Goal: Information Seeking & Learning: Learn about a topic

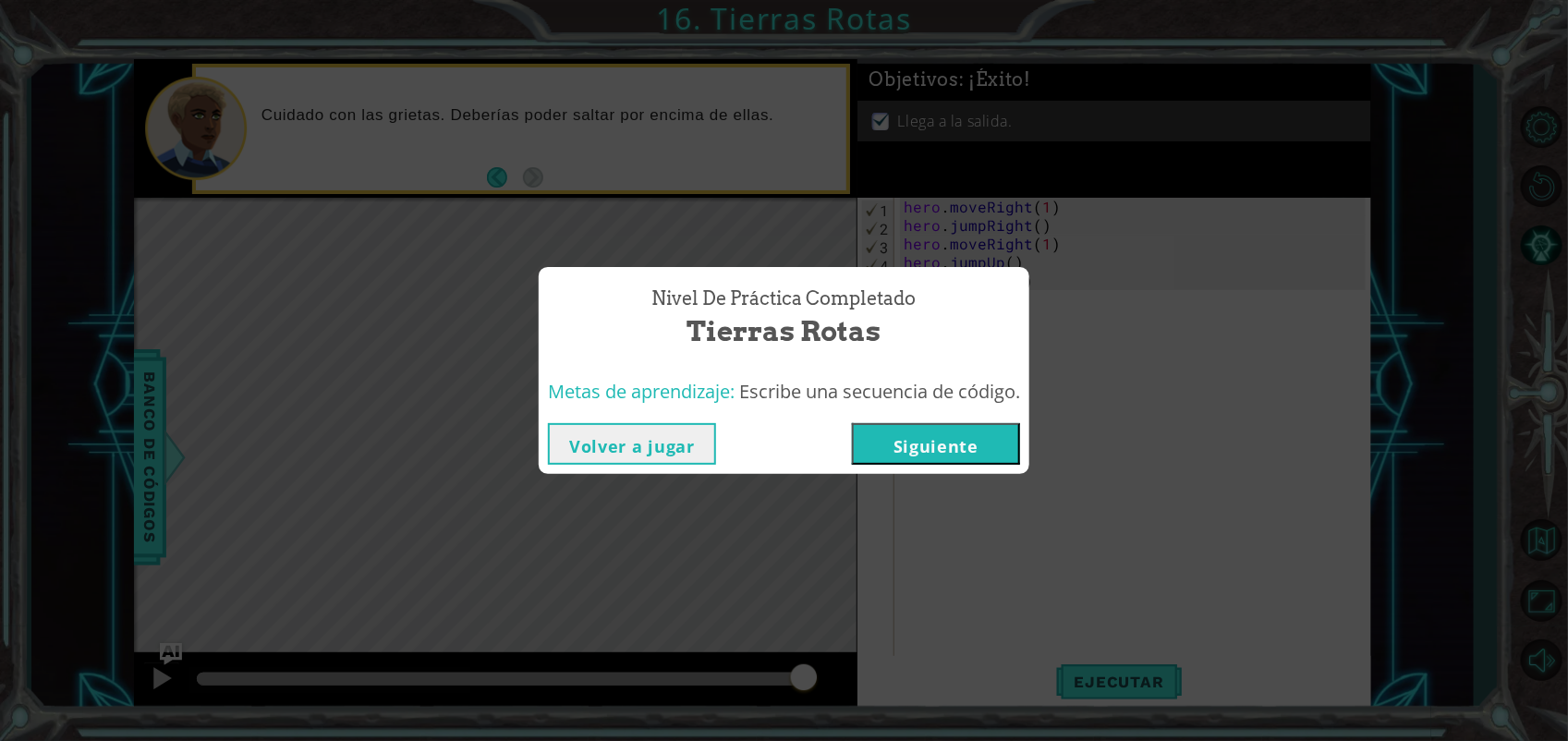
scroll to position [0, 1]
click at [973, 434] on button "Siguiente" at bounding box center [936, 444] width 168 height 42
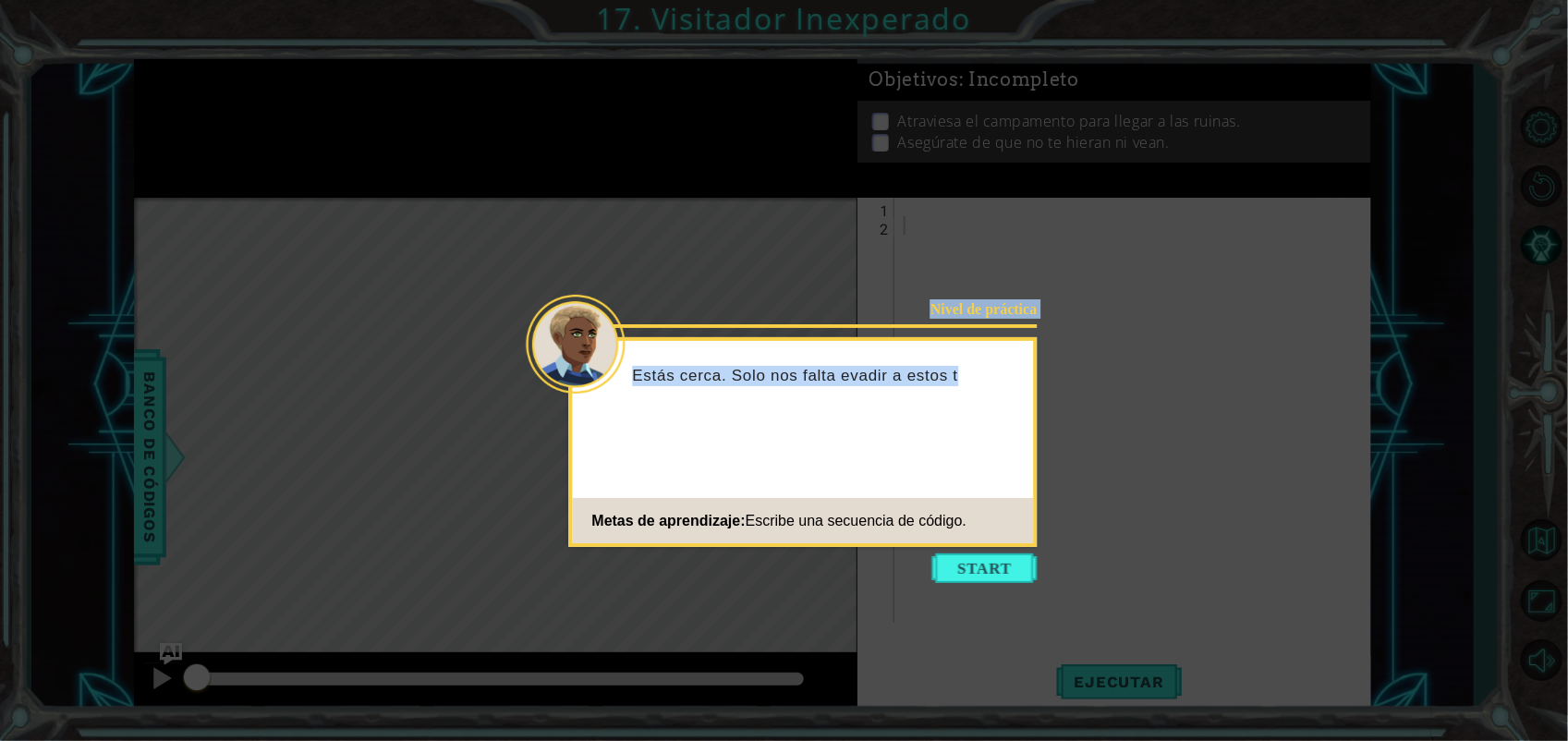
click at [1019, 569] on button "Start" at bounding box center [984, 569] width 105 height 30
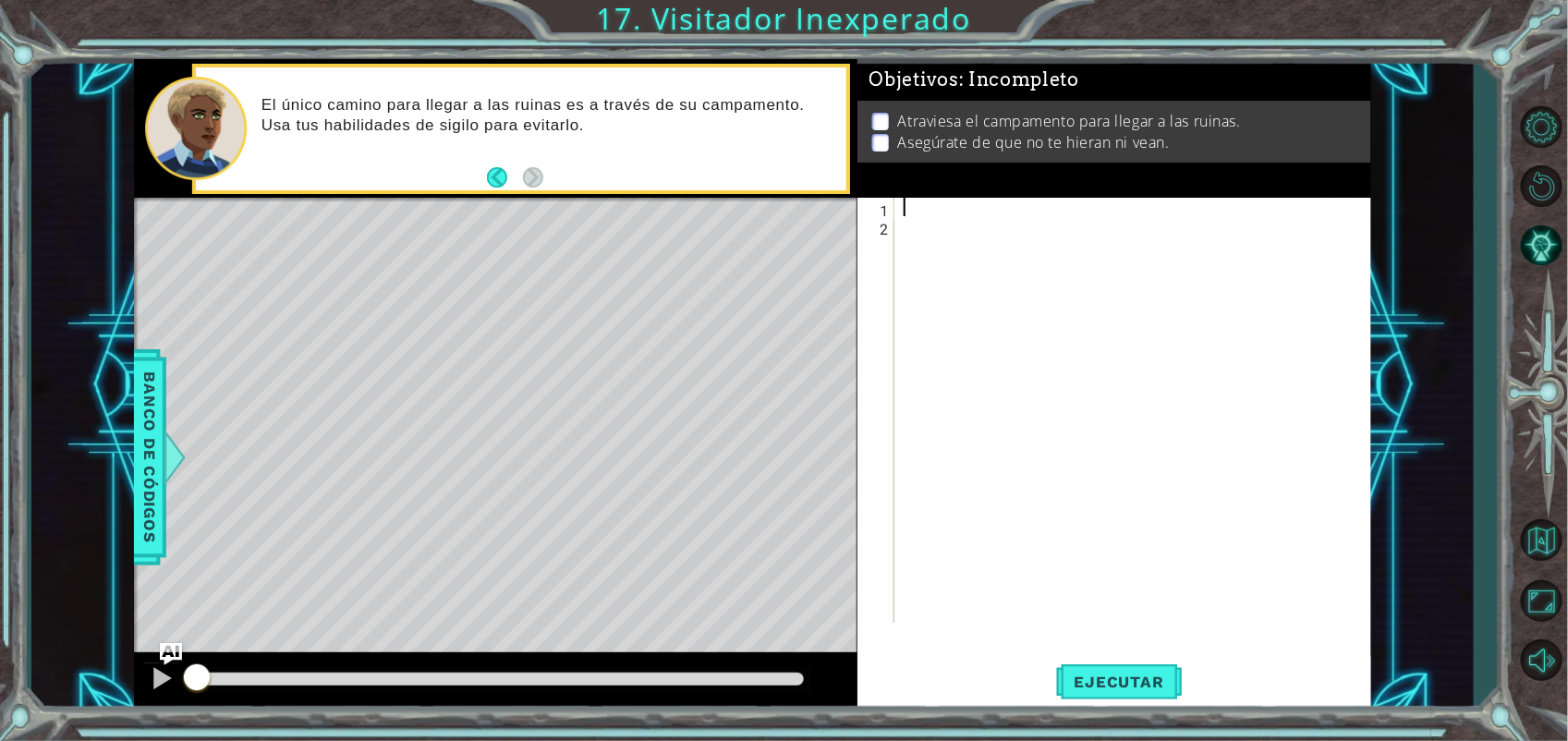
click at [988, 215] on div at bounding box center [1137, 429] width 475 height 462
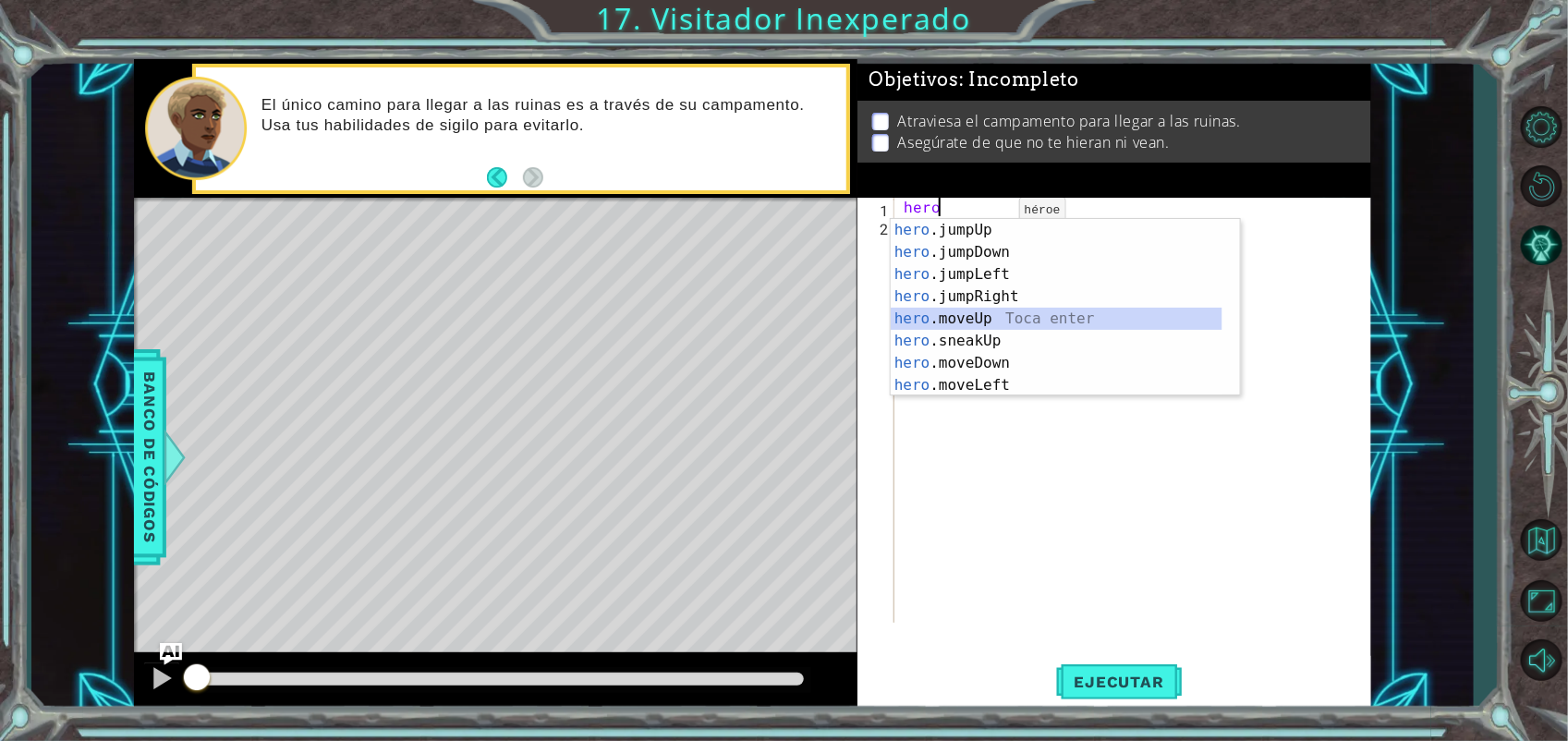
click at [972, 309] on div "hero .jumpUp Toca enter hero .jumpDown Toca enter hero .jumpLeft Toca enter her…" at bounding box center [1056, 330] width 332 height 222
type textarea "hero.moveUp(1)"
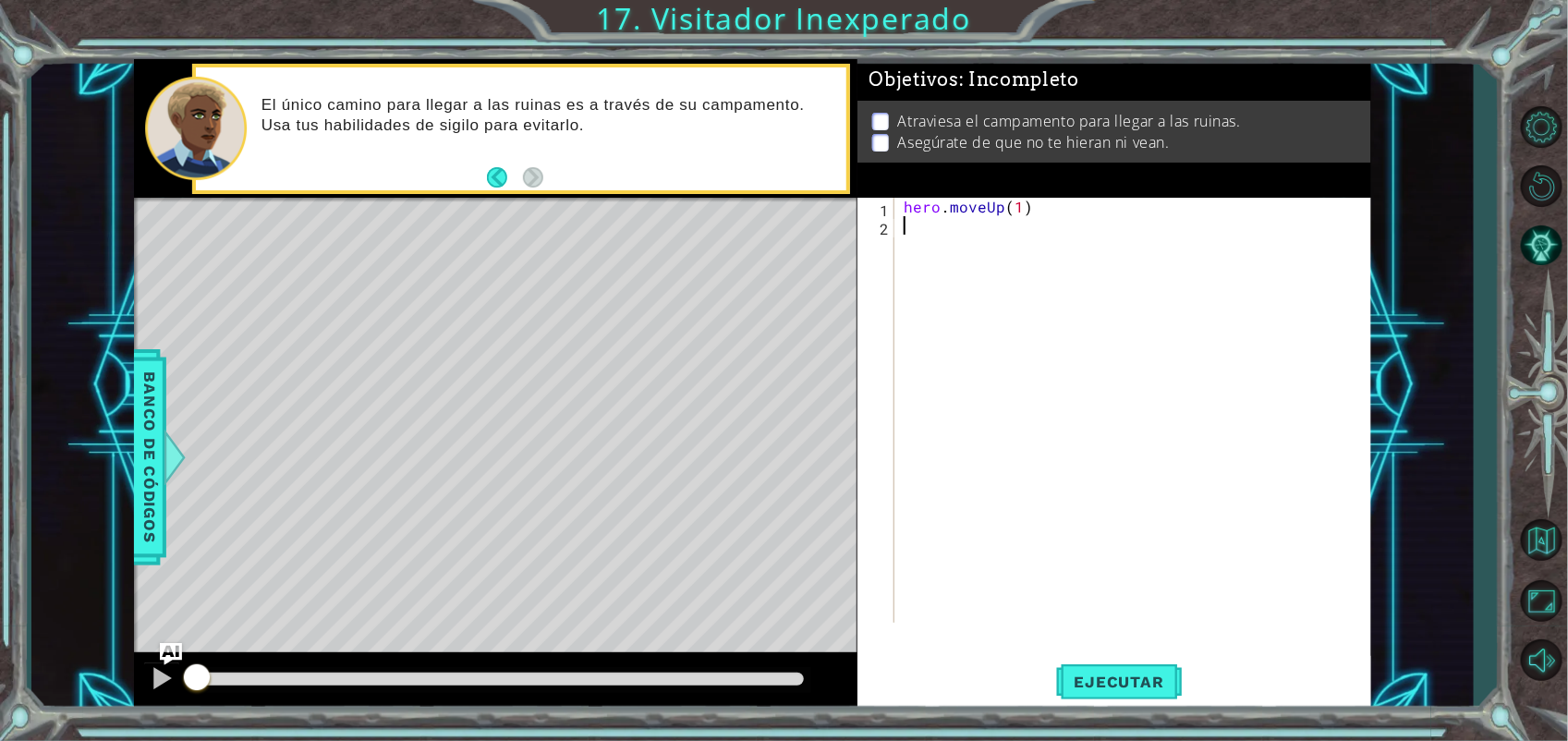
click at [977, 234] on div "hero . moveUp ( 1 )" at bounding box center [1137, 429] width 475 height 462
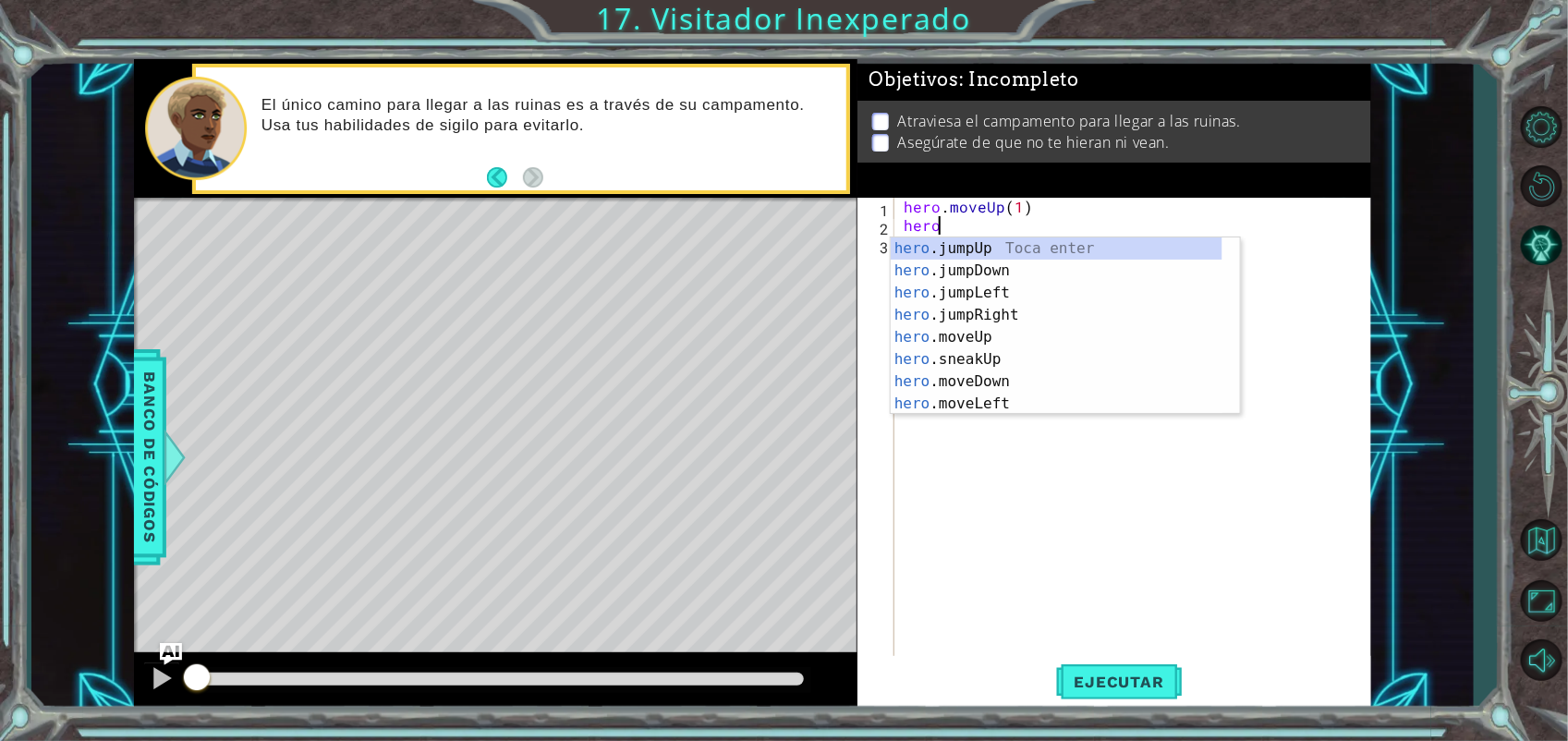
scroll to position [0, 1]
type textarea "hero.j"
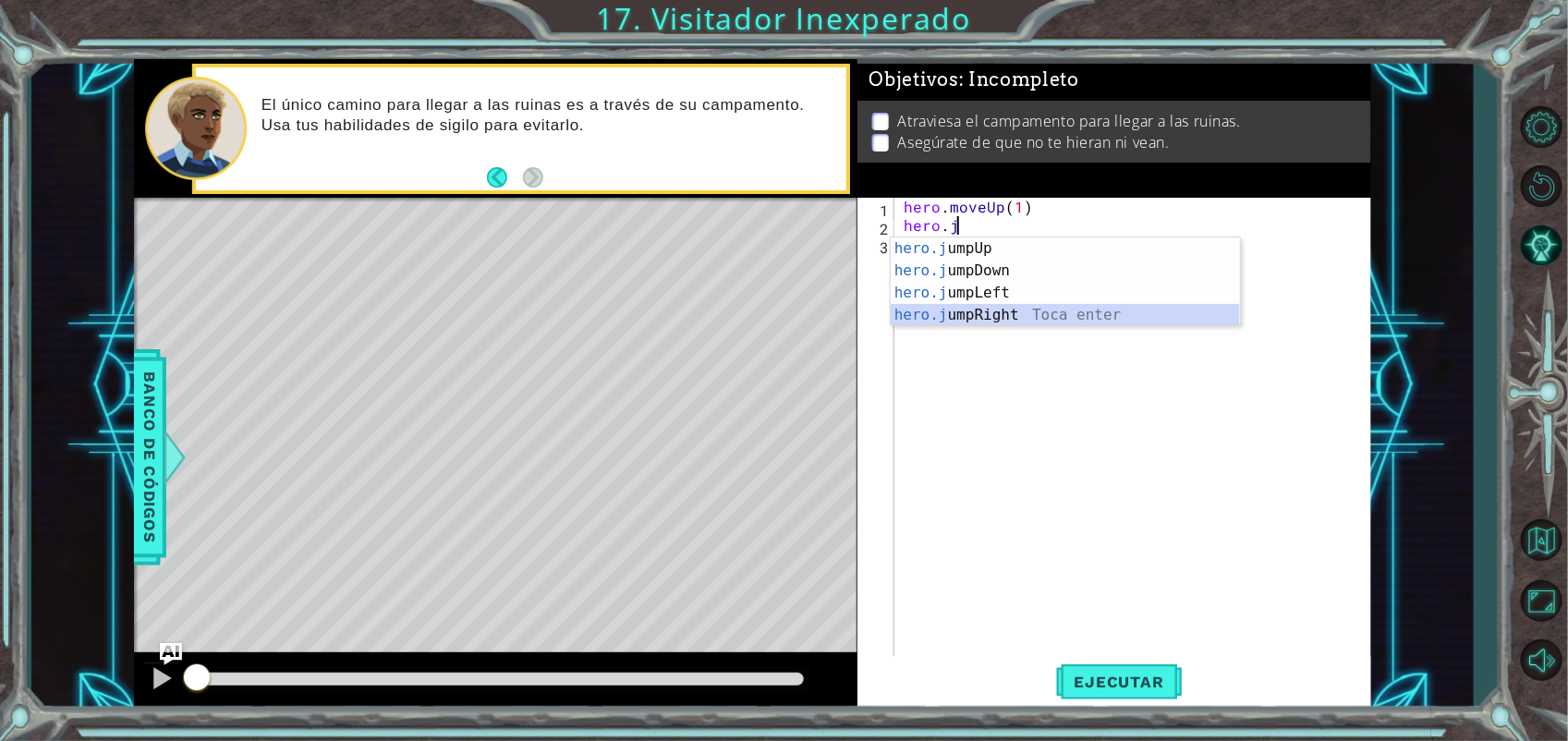
click at [991, 309] on div "hero.j umpUp Toca enter hero.j umpDown Toca enter hero.j umpLeft Toca enter her…" at bounding box center [1065, 304] width 350 height 133
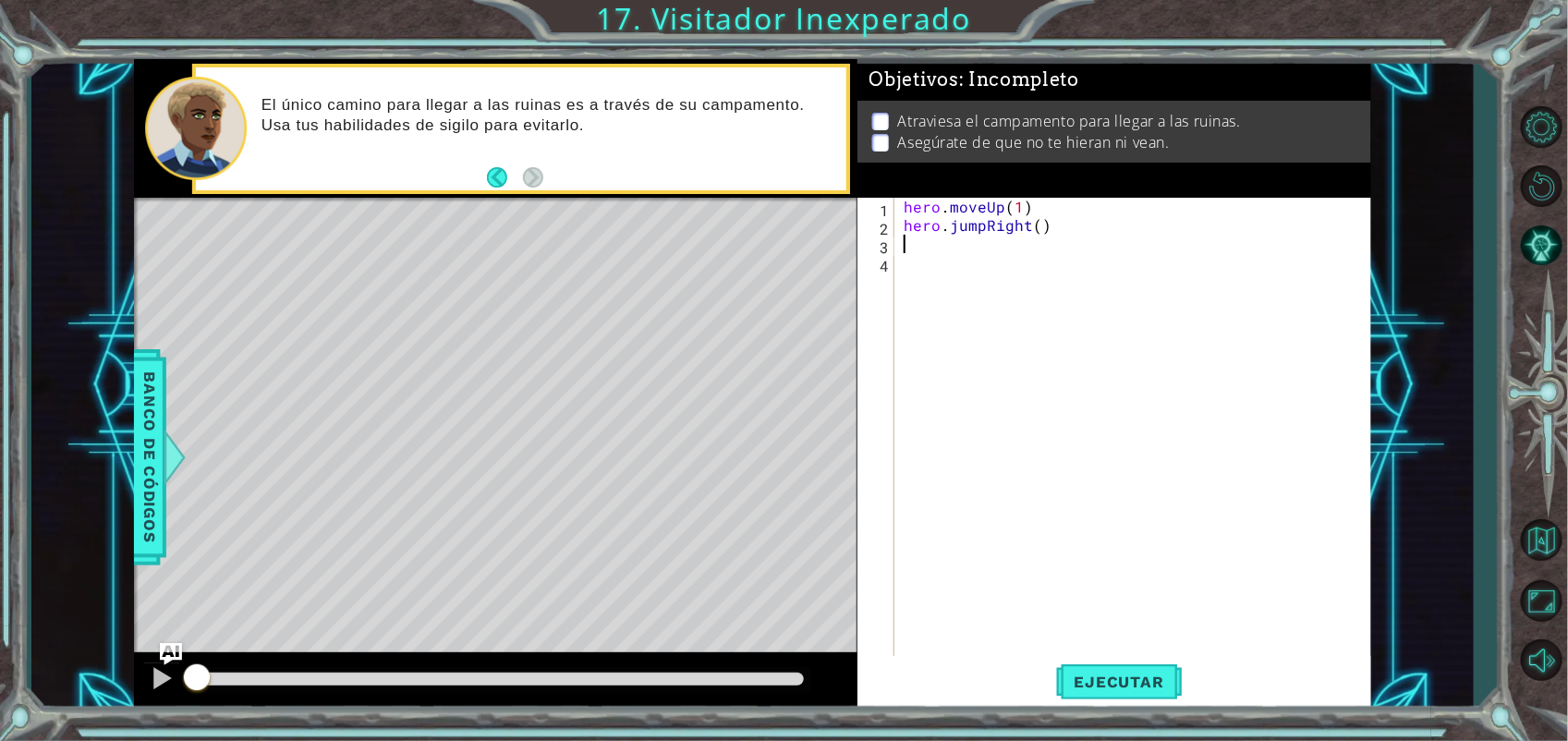
click at [1010, 255] on div "hero . moveUp ( 1 ) hero . jumpRight ( )" at bounding box center [1137, 446] width 475 height 499
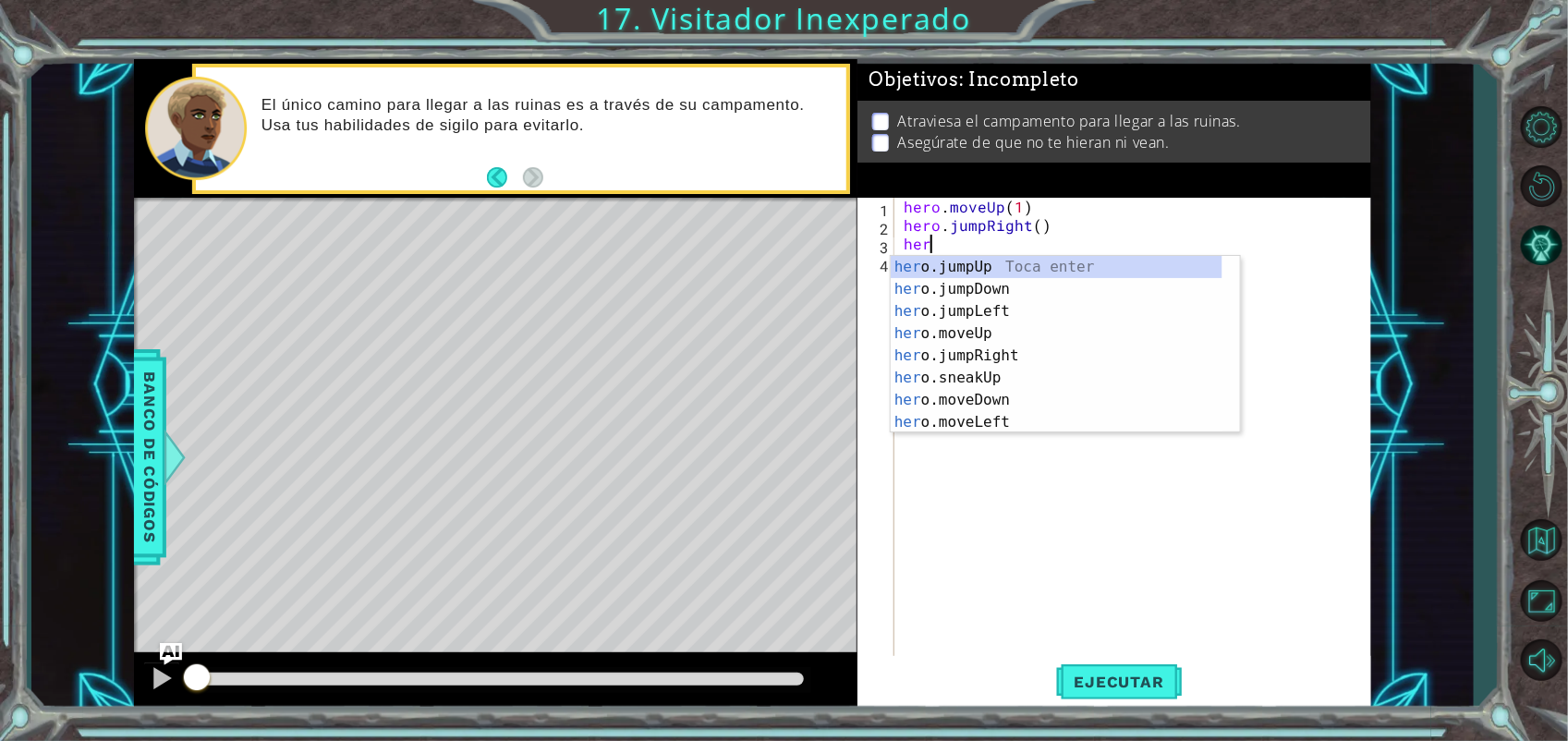
type textarea "hero"
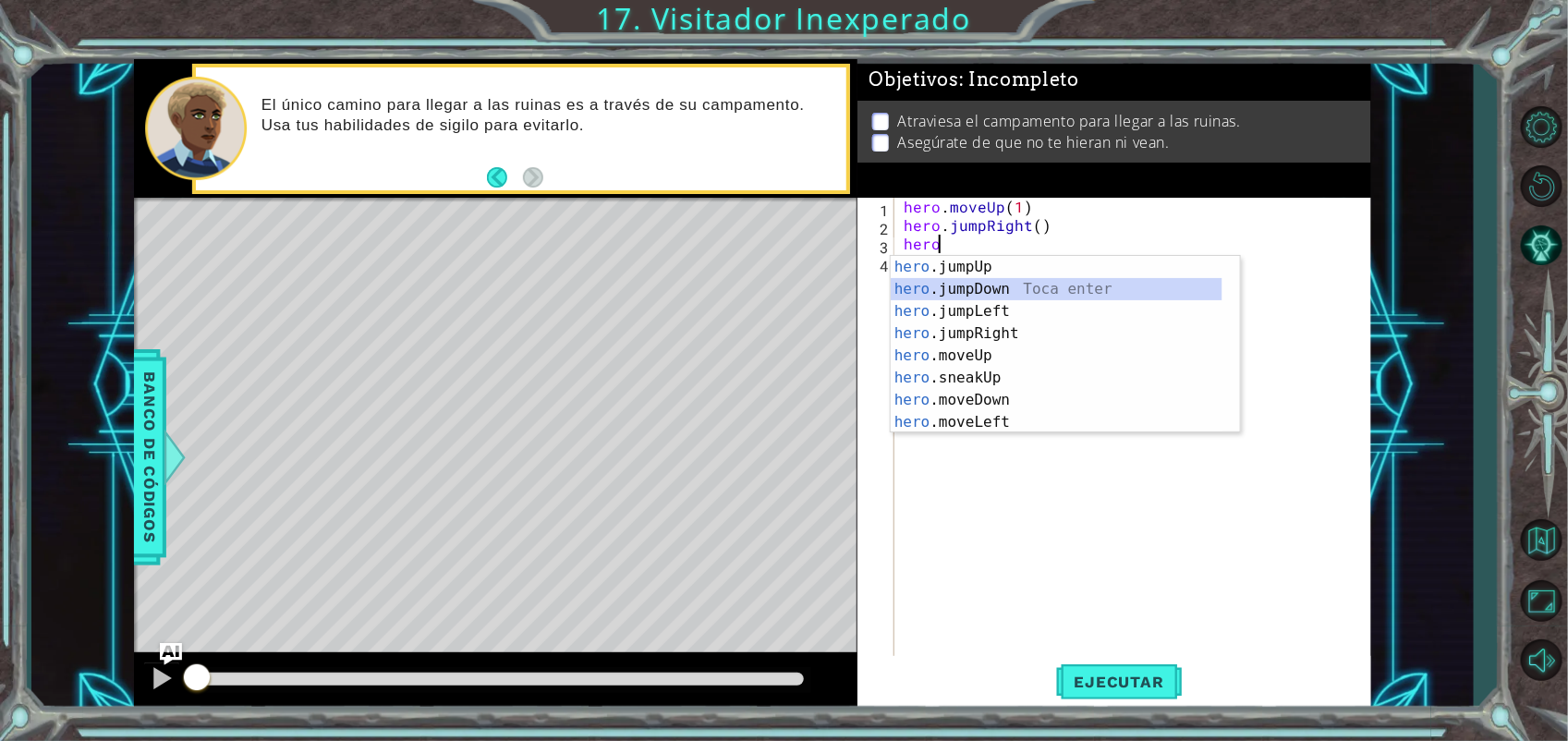
click at [1008, 284] on div "hero .jumpUp Toca enter hero .jumpDown Toca enter hero .jumpLeft Toca enter her…" at bounding box center [1056, 367] width 332 height 222
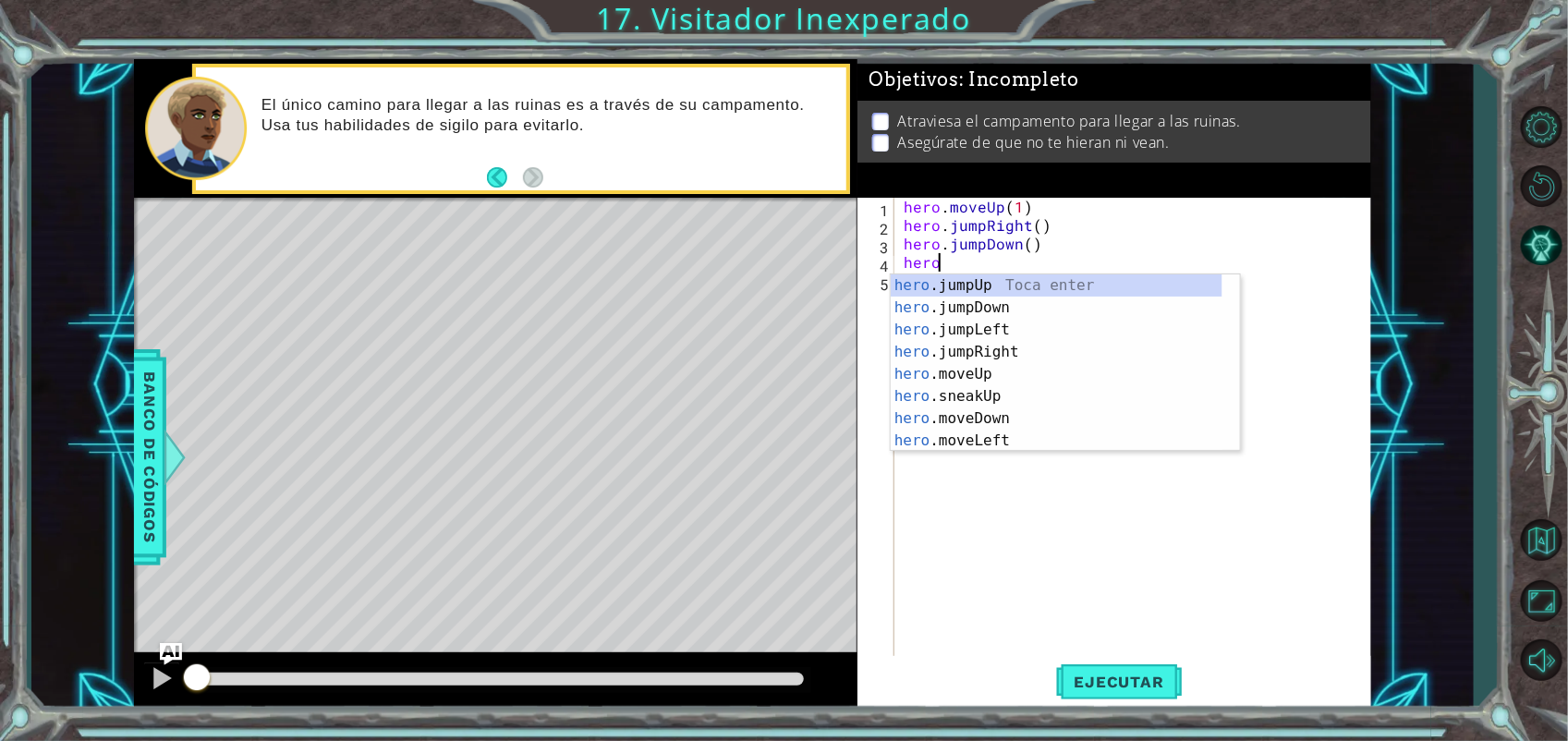
scroll to position [0, 1]
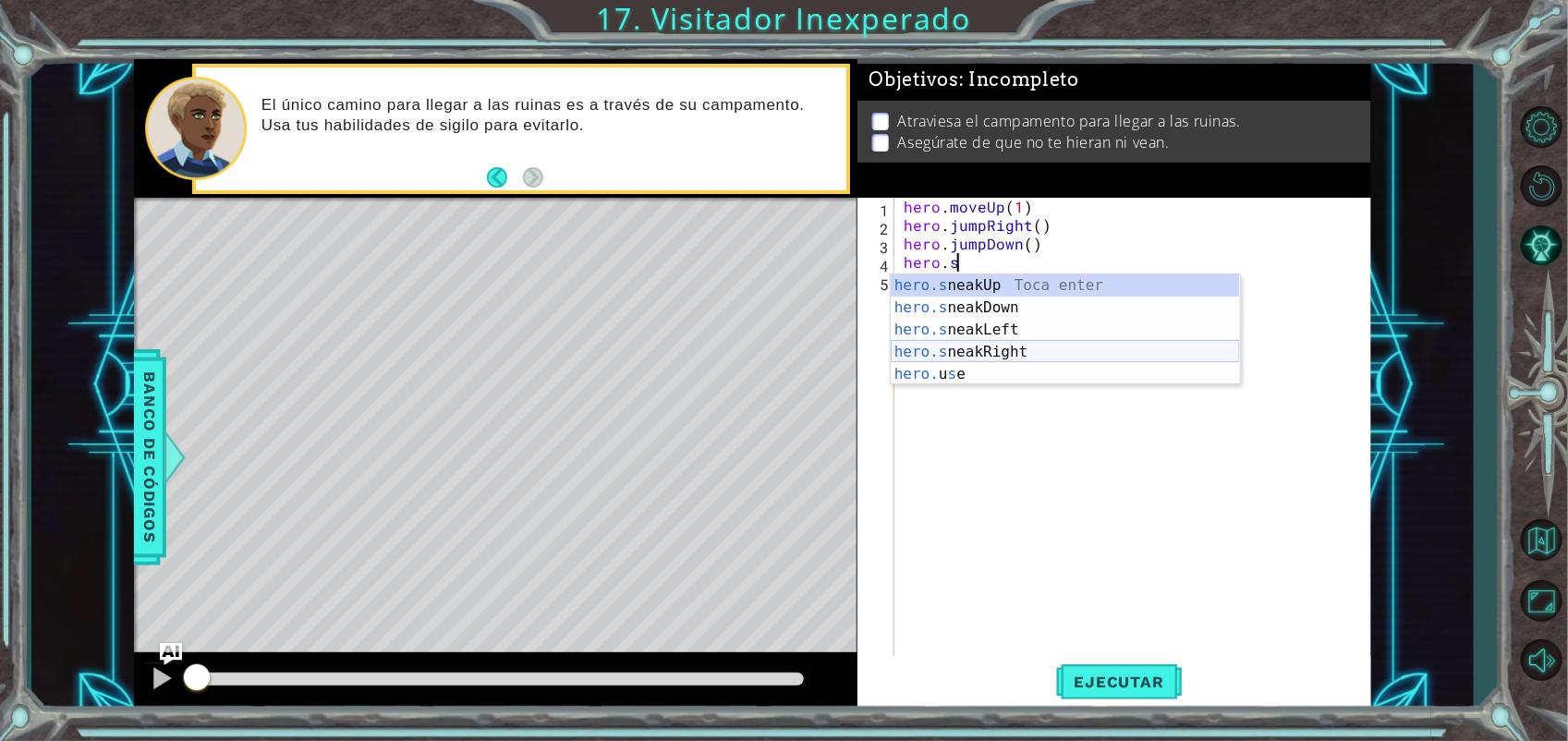
click at [1013, 347] on div "hero.s neakUp Toca enter hero.s neakDown Toca enter hero.s neakLeft Toca enter …" at bounding box center [1065, 351] width 350 height 155
type textarea "hero.sneakRight(1)"
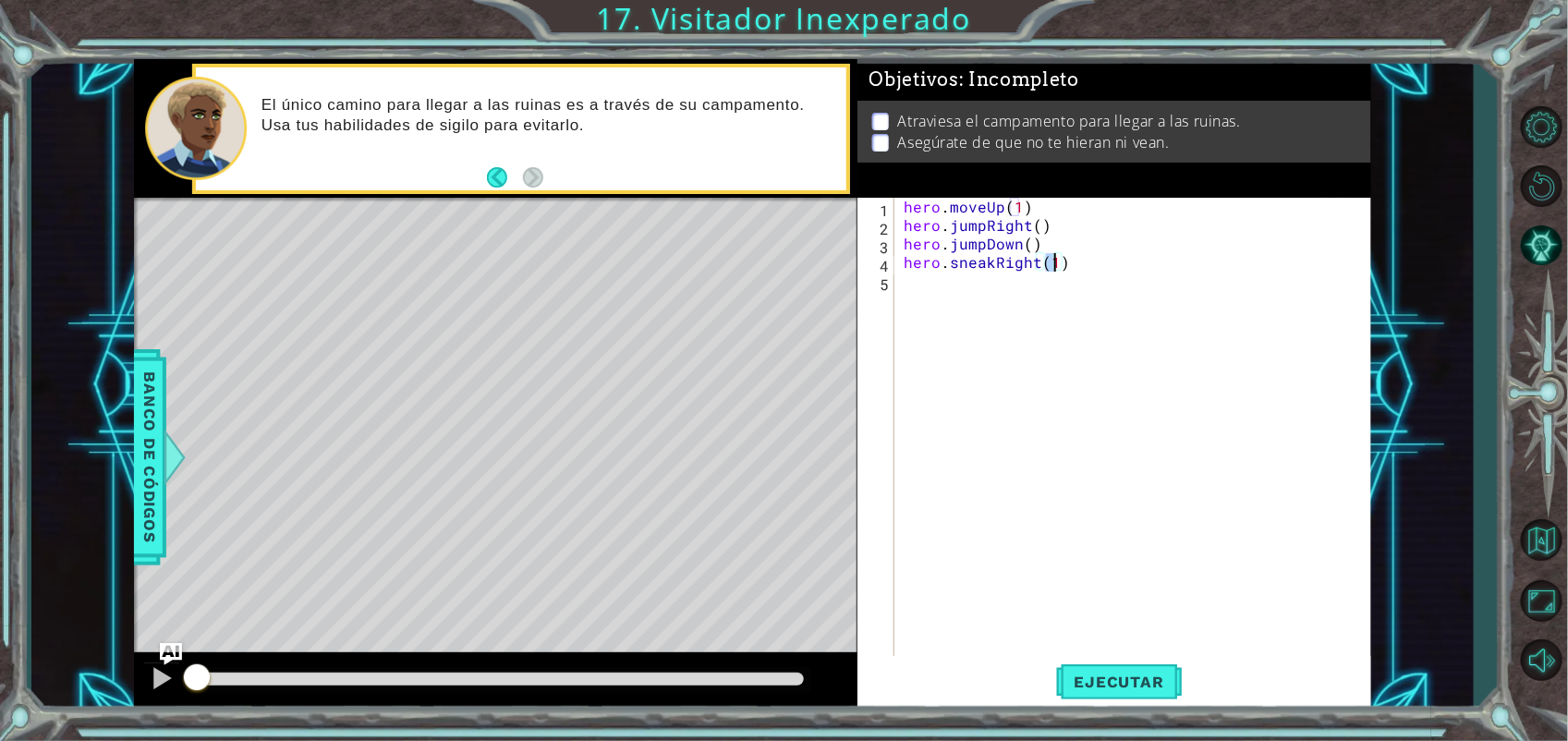
click at [1017, 295] on div "hero . moveUp ( 1 ) hero . jumpRight ( ) hero . jumpDown ( ) hero . sneakRight …" at bounding box center [1137, 446] width 475 height 499
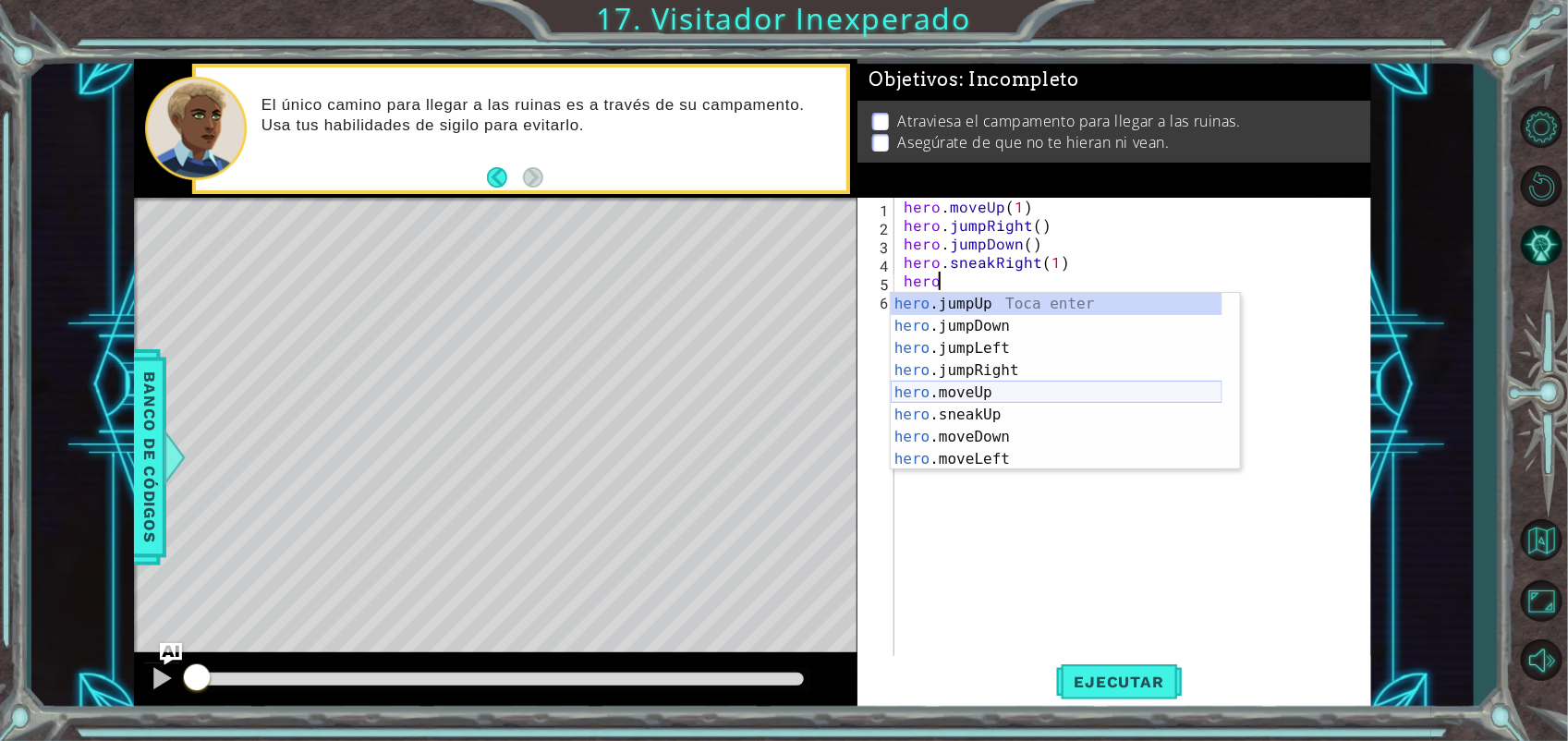
click at [993, 385] on div "hero .jumpUp Toca enter hero .jumpDown Toca enter hero .jumpLeft Toca enter her…" at bounding box center [1056, 404] width 332 height 222
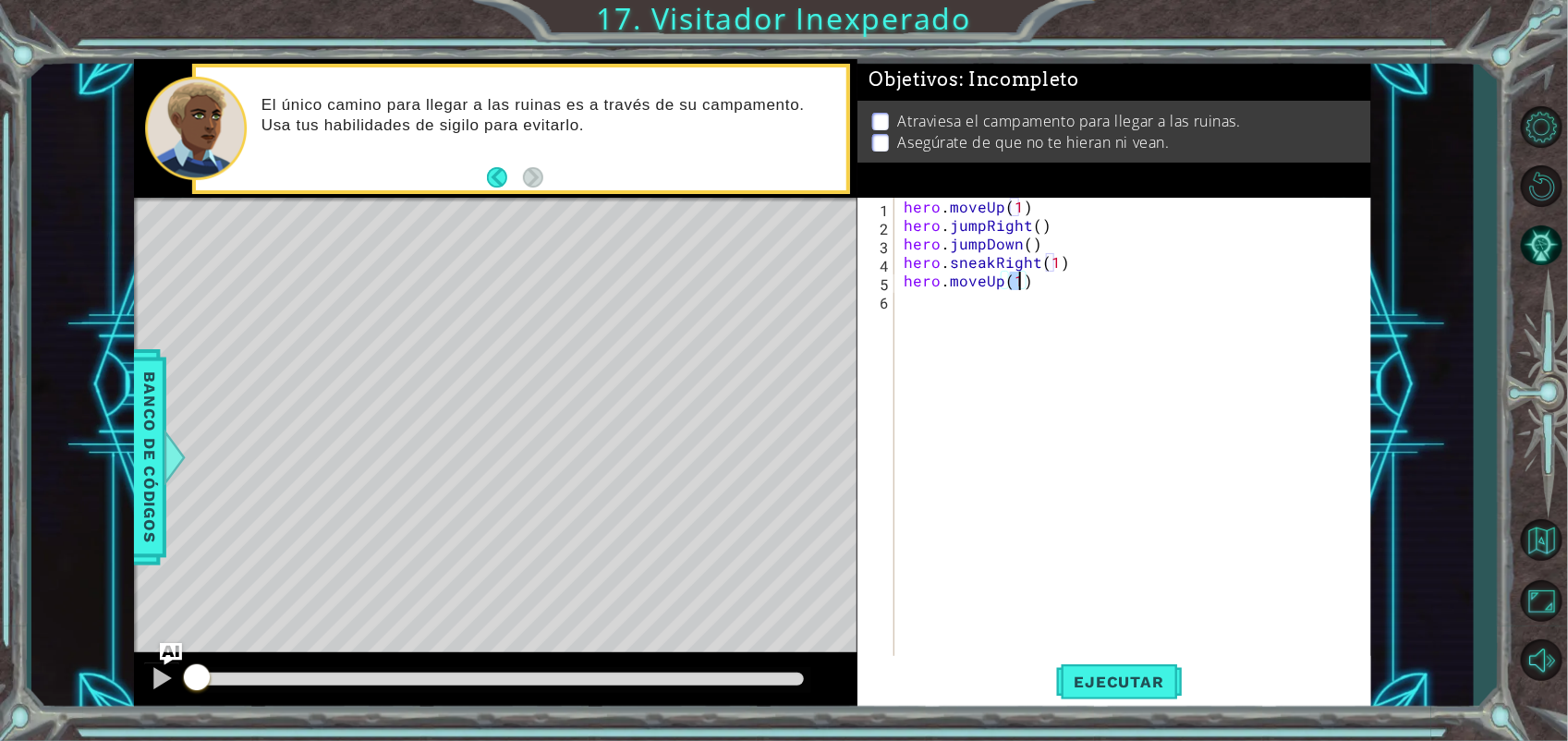
type textarea "hero.moveUp(2)"
click at [1007, 310] on div "hero . moveUp ( 1 ) hero . jumpRight ( ) hero . jumpDown ( ) hero . sneakRight …" at bounding box center [1137, 446] width 475 height 499
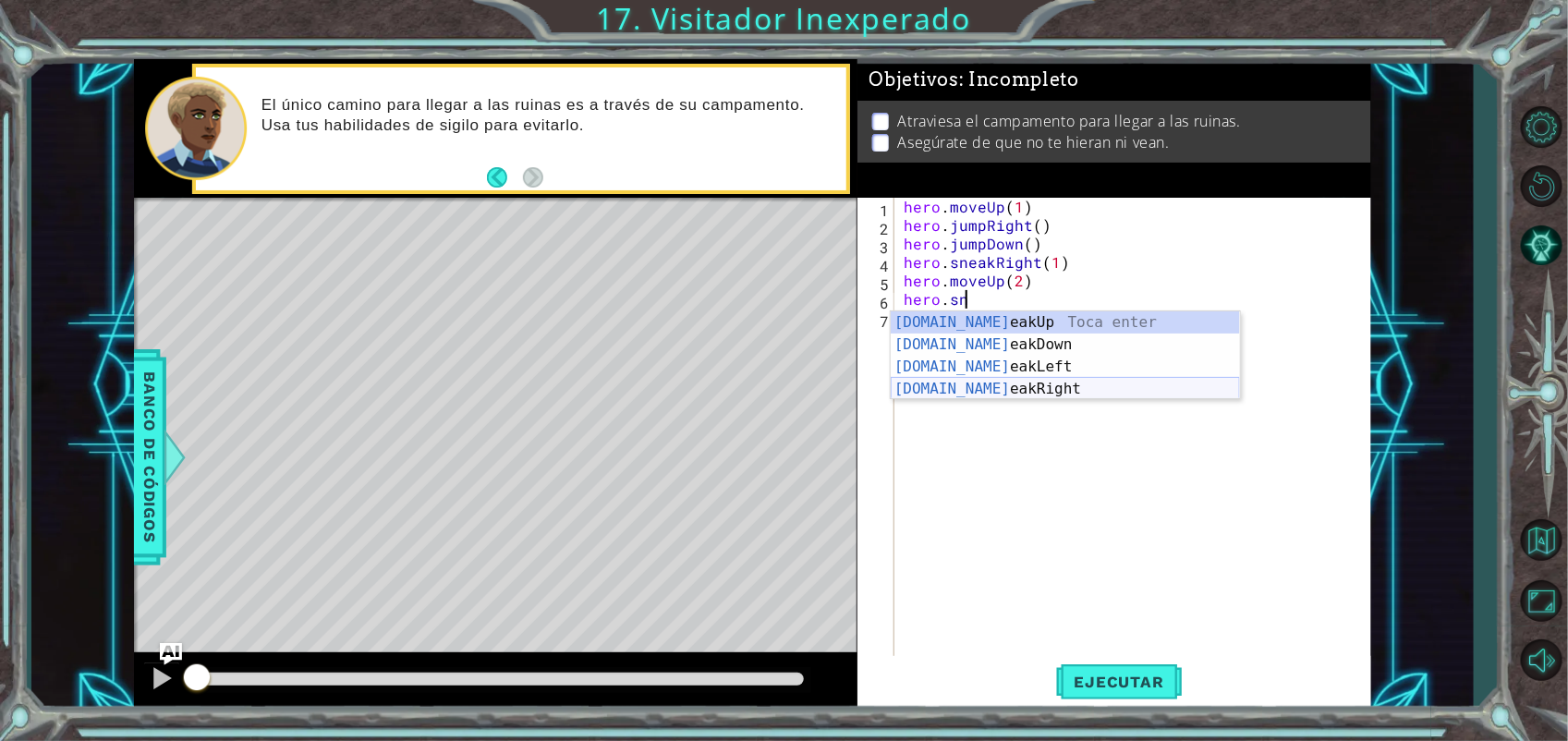
click at [1010, 397] on div "[DOMAIN_NAME] eakUp Toca enter [DOMAIN_NAME] eakDown Toca enter [DOMAIN_NAME] e…" at bounding box center [1065, 377] width 350 height 133
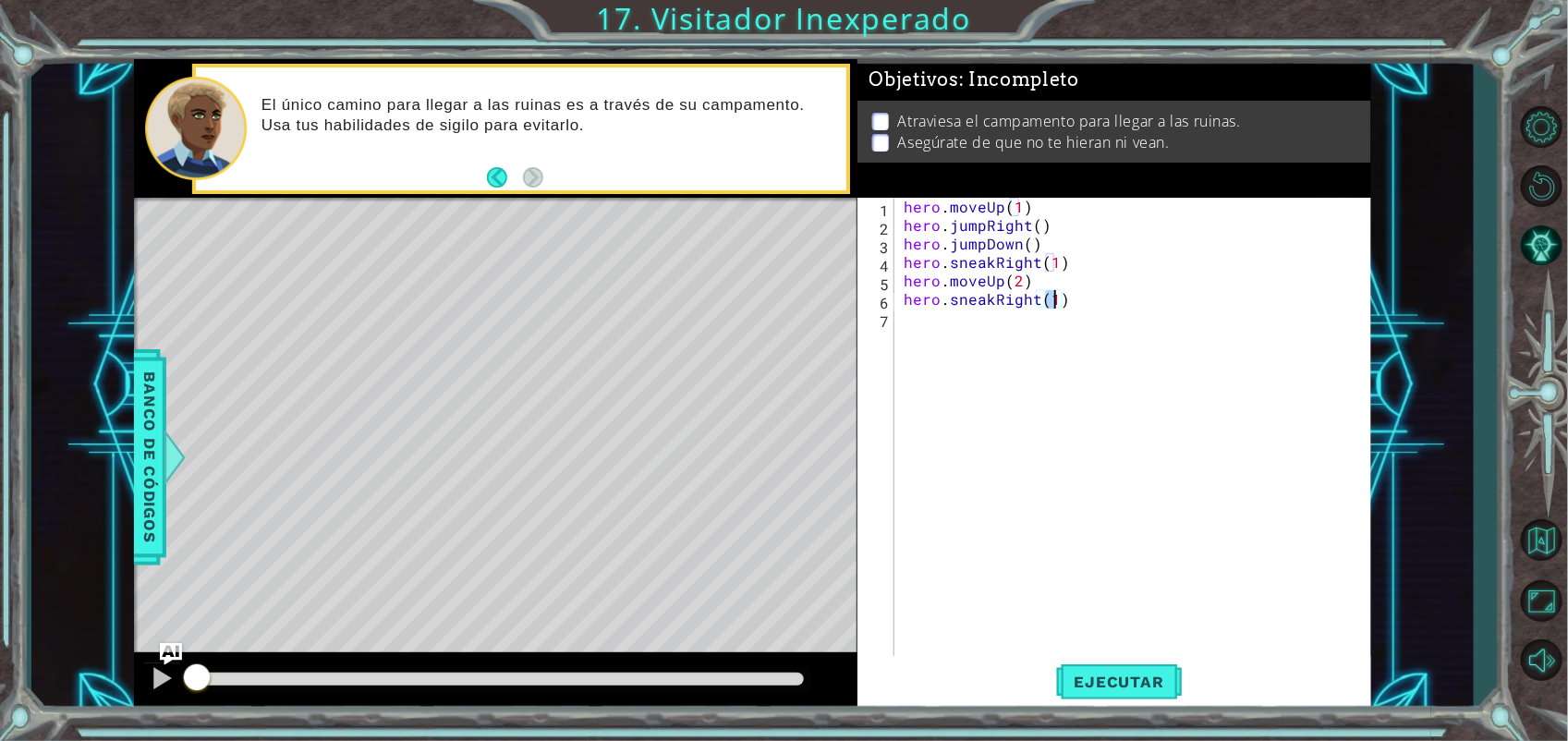
type textarea "hero.sneakRight(2)"
click at [952, 319] on div "hero . moveUp ( 1 ) hero . jumpRight ( ) hero . jumpDown ( ) hero . sneakRight …" at bounding box center [1137, 446] width 475 height 499
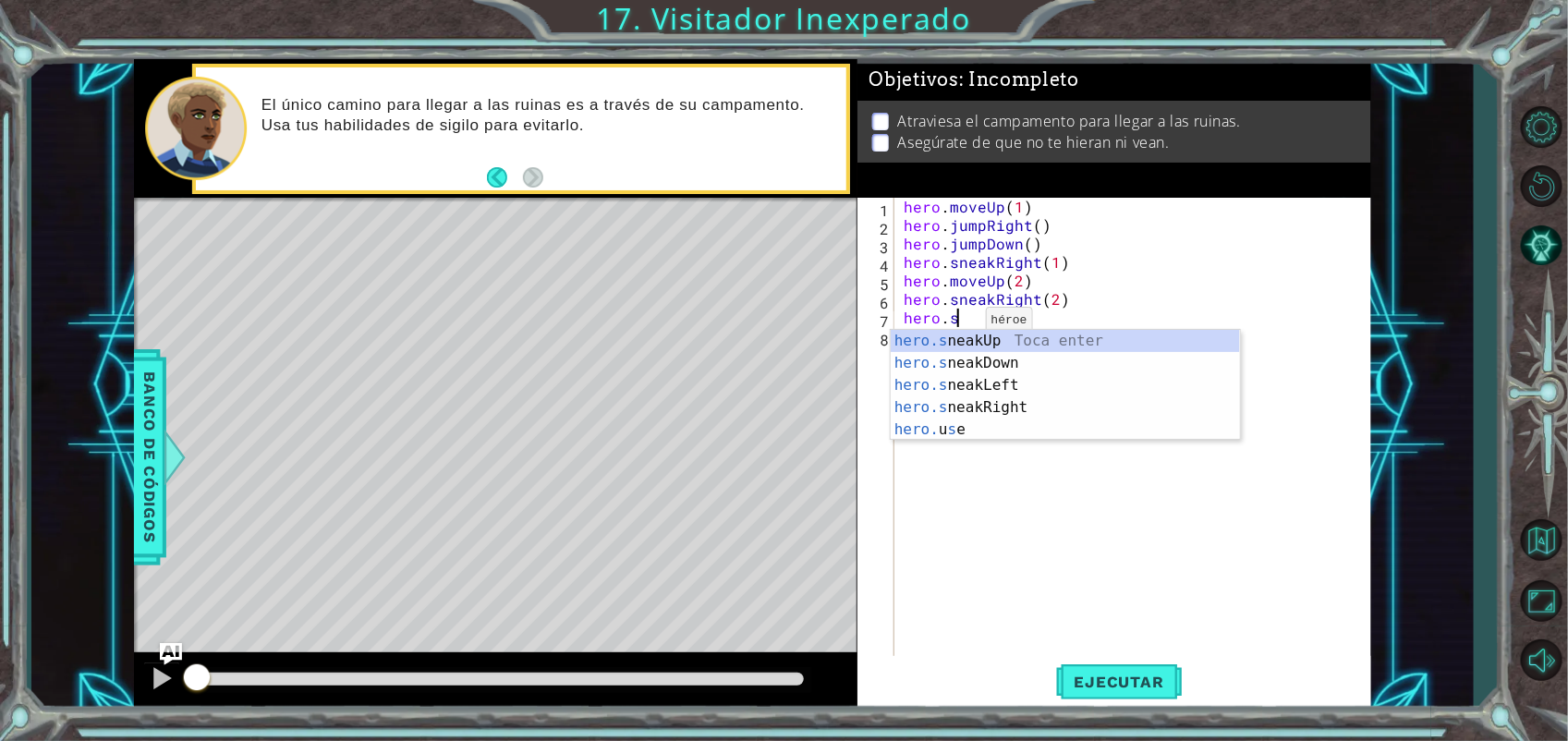
scroll to position [0, 2]
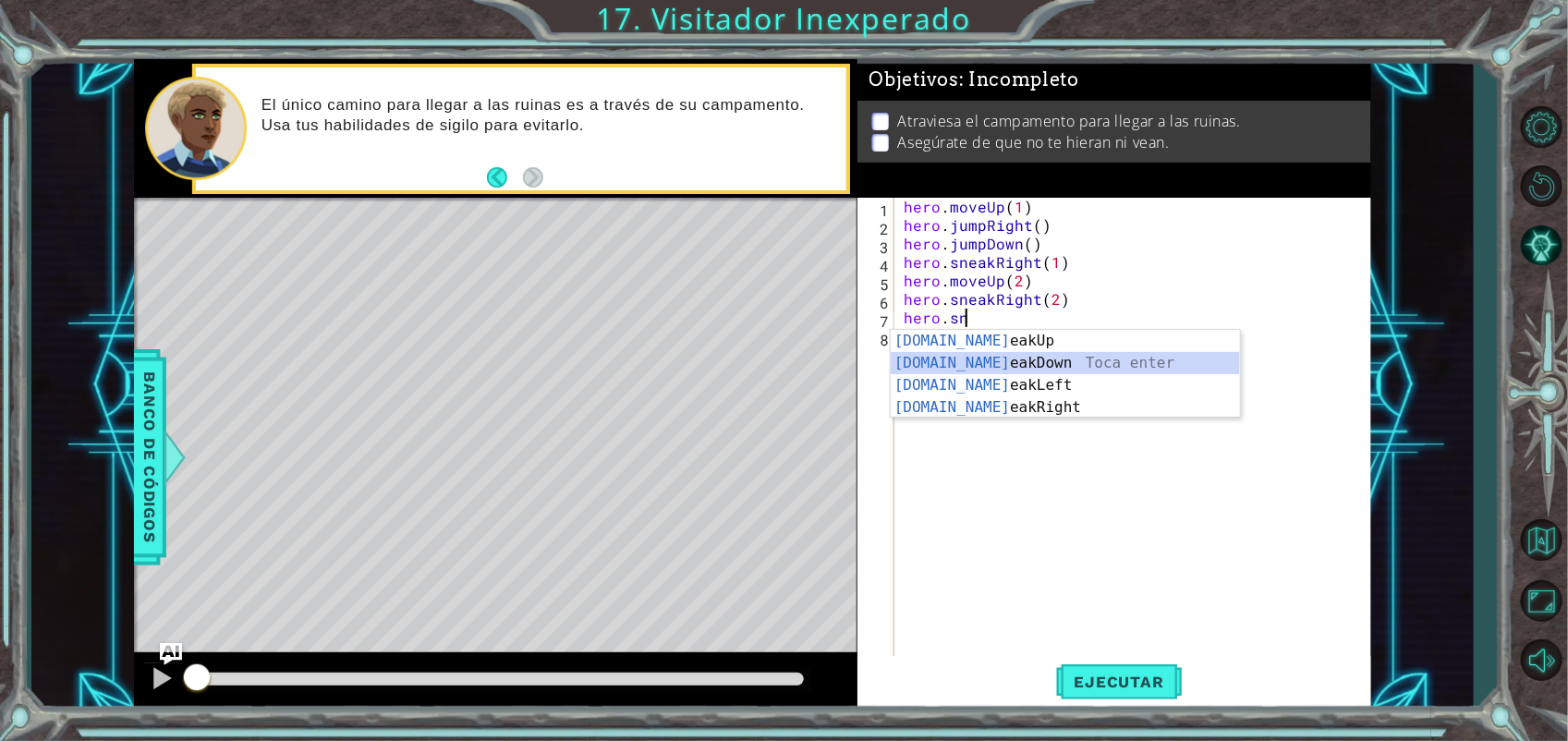
click at [1049, 369] on div "[DOMAIN_NAME] eakUp Toca enter [DOMAIN_NAME] eakDown Toca enter [DOMAIN_NAME] e…" at bounding box center [1065, 396] width 350 height 133
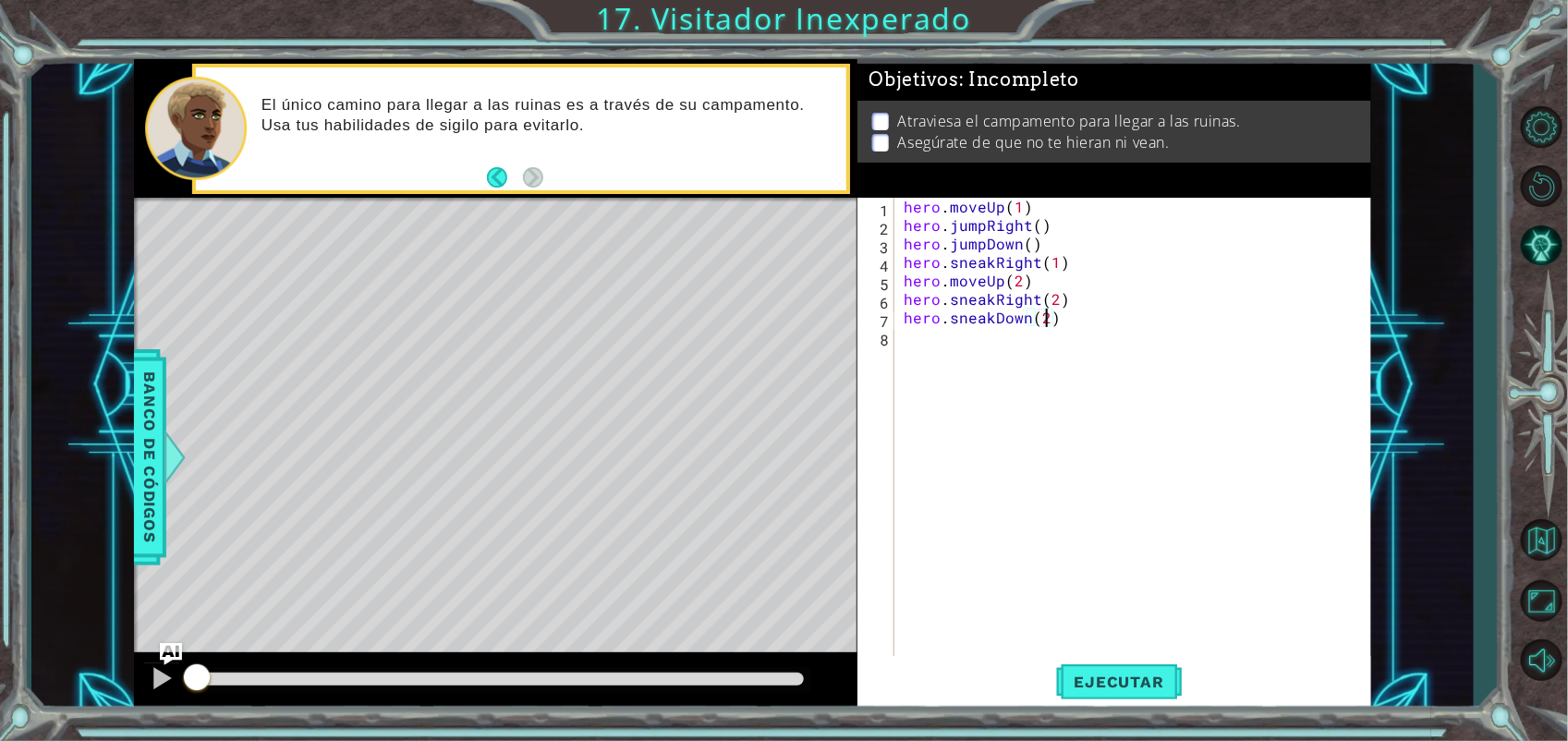
scroll to position [0, 7]
click at [1135, 688] on span "Ejecutar" at bounding box center [1120, 681] width 127 height 19
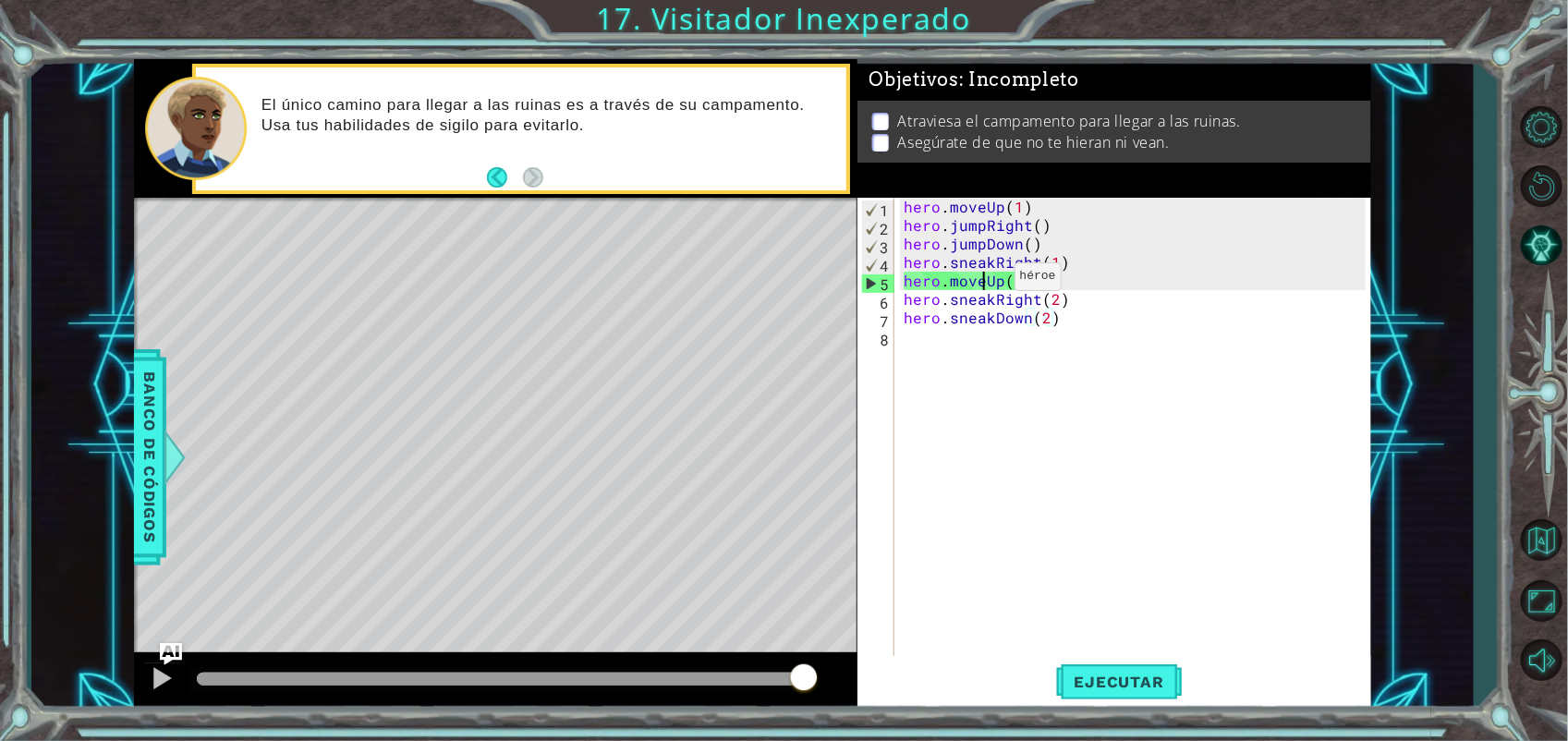
click at [982, 281] on div "hero . moveUp ( 1 ) hero . jumpRight ( ) hero . jumpDown ( ) hero . sneakRight …" at bounding box center [1137, 446] width 475 height 499
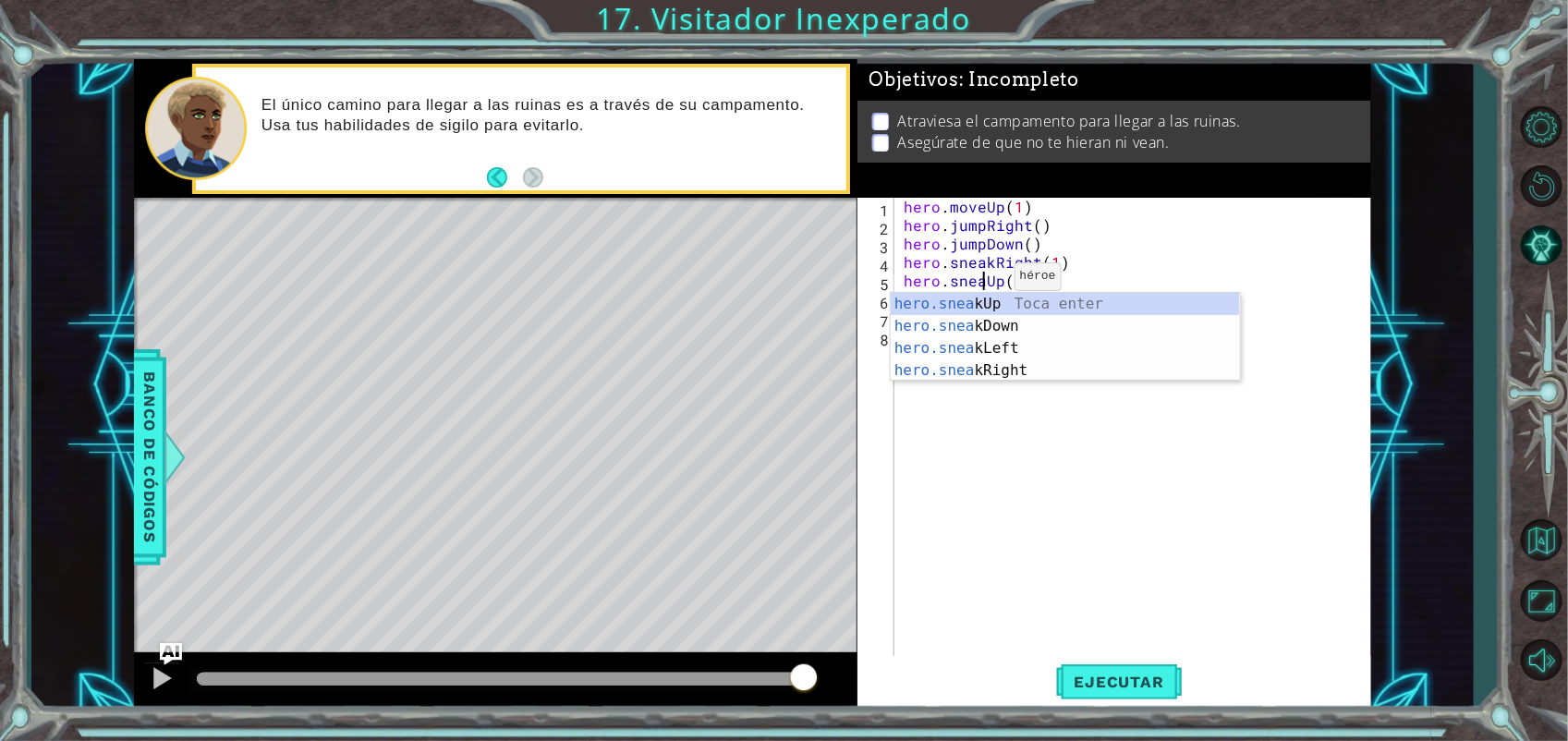
scroll to position [0, 6]
type textarea "hero.sneakUp(2)"
click at [1080, 670] on button "Ejecutar" at bounding box center [1120, 681] width 127 height 51
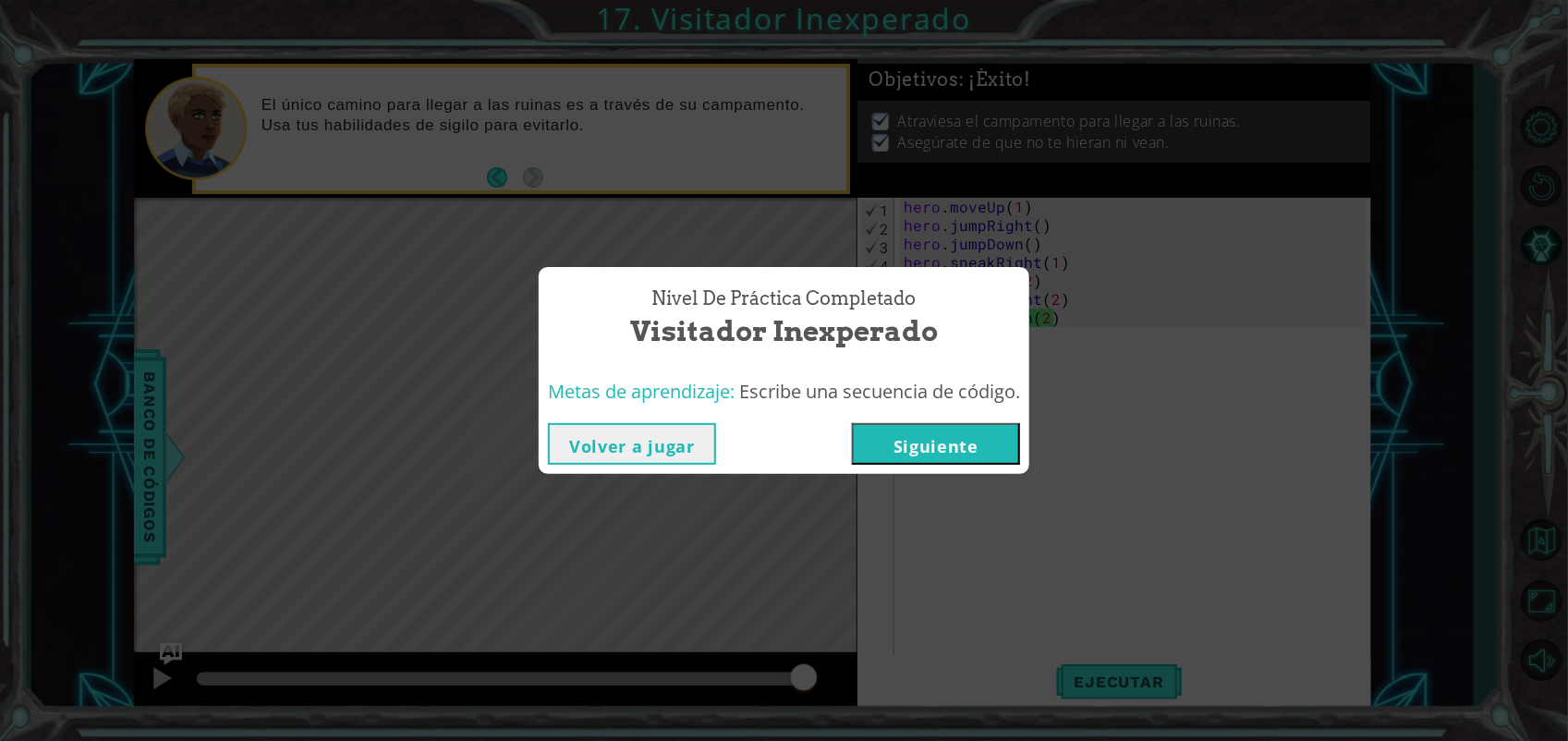
click at [922, 464] on button "Siguiente" at bounding box center [936, 444] width 168 height 42
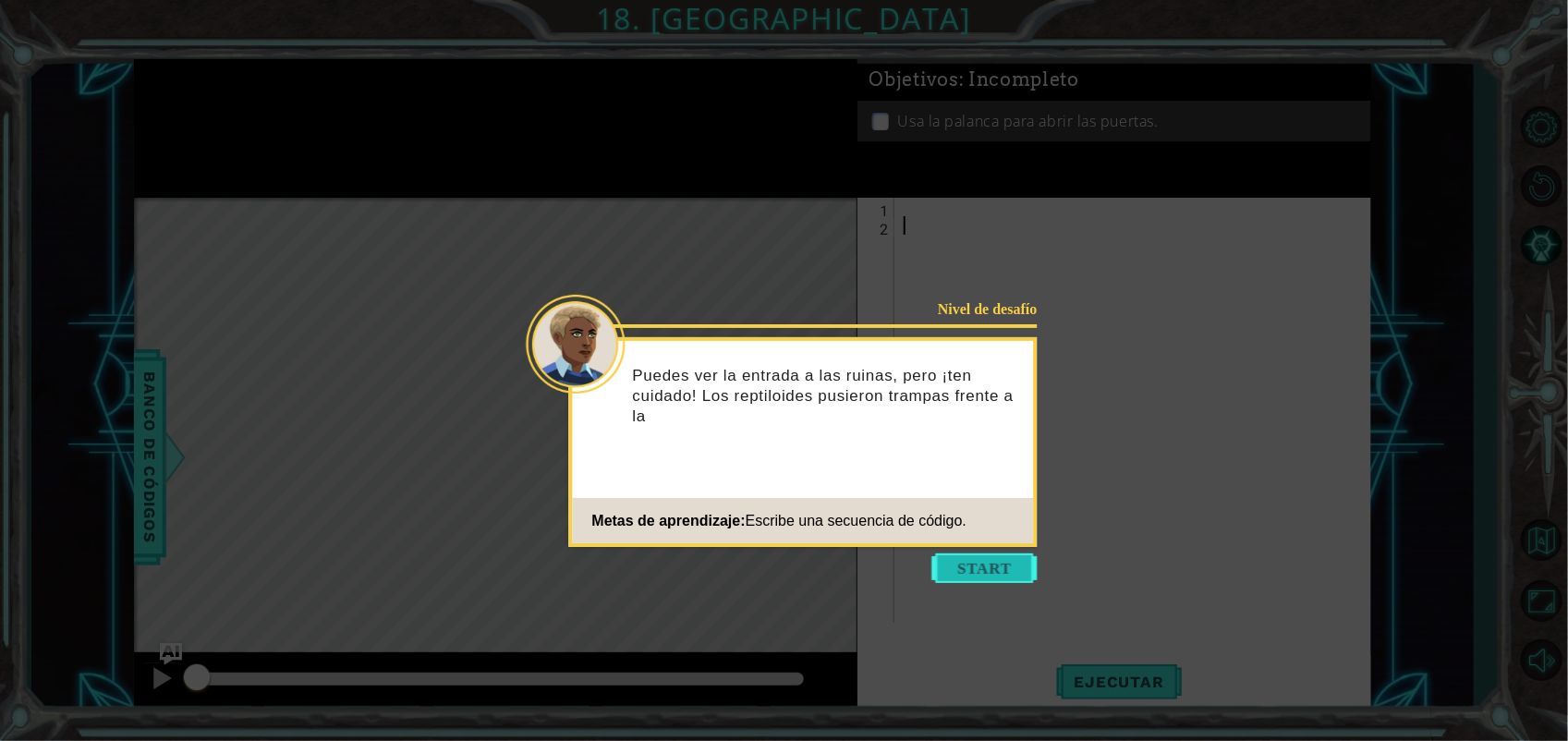
click at [1003, 557] on button "Start" at bounding box center [984, 569] width 105 height 30
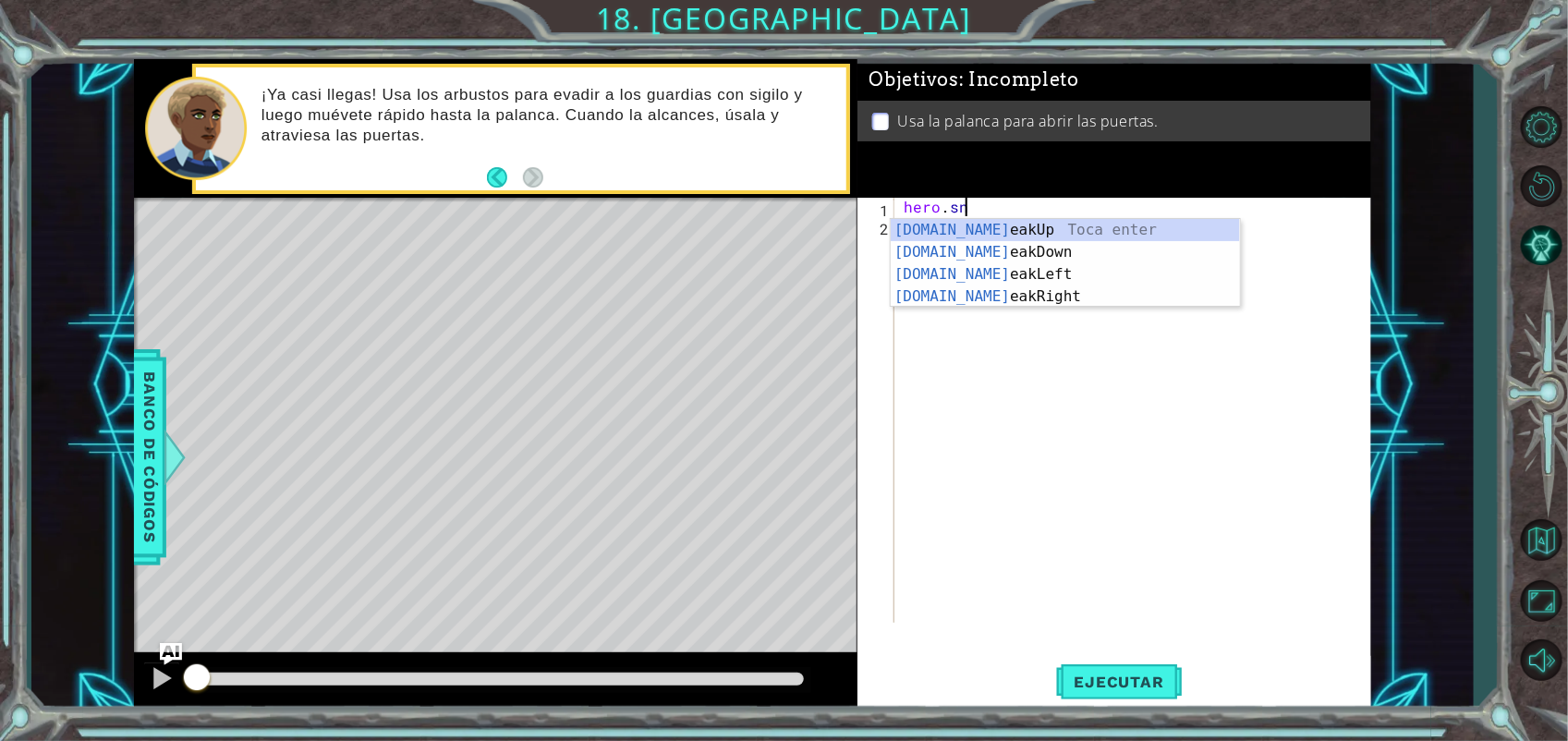
scroll to position [0, 2]
click at [1035, 300] on div "hero.sne akUp Toca enter hero.sne akDown Toca enter hero.sne akLeft Toca enter …" at bounding box center [1065, 285] width 350 height 133
type textarea "hero.sneakRight(1)"
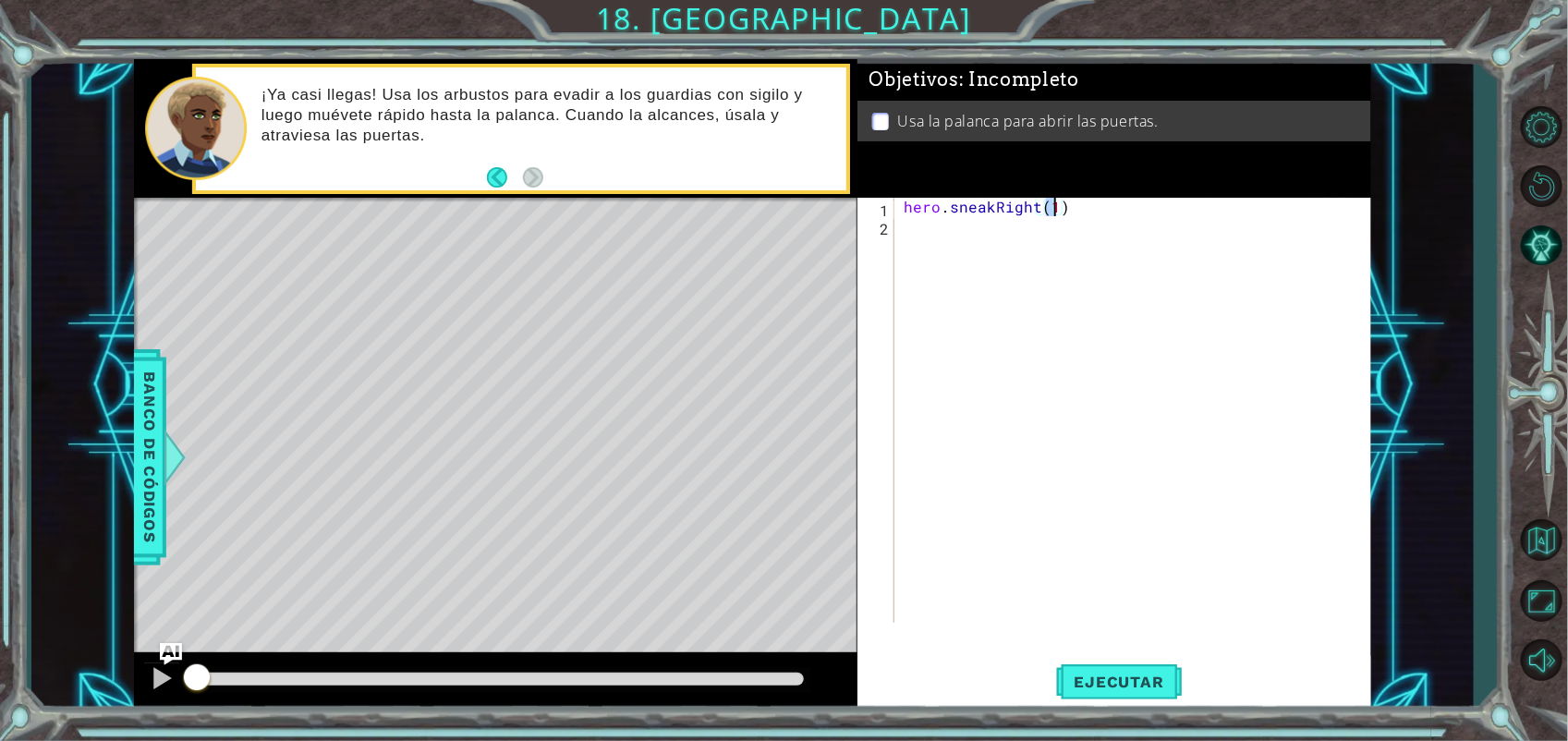
click at [999, 243] on div "hero . sneakRight ( 1 )" at bounding box center [1137, 429] width 475 height 462
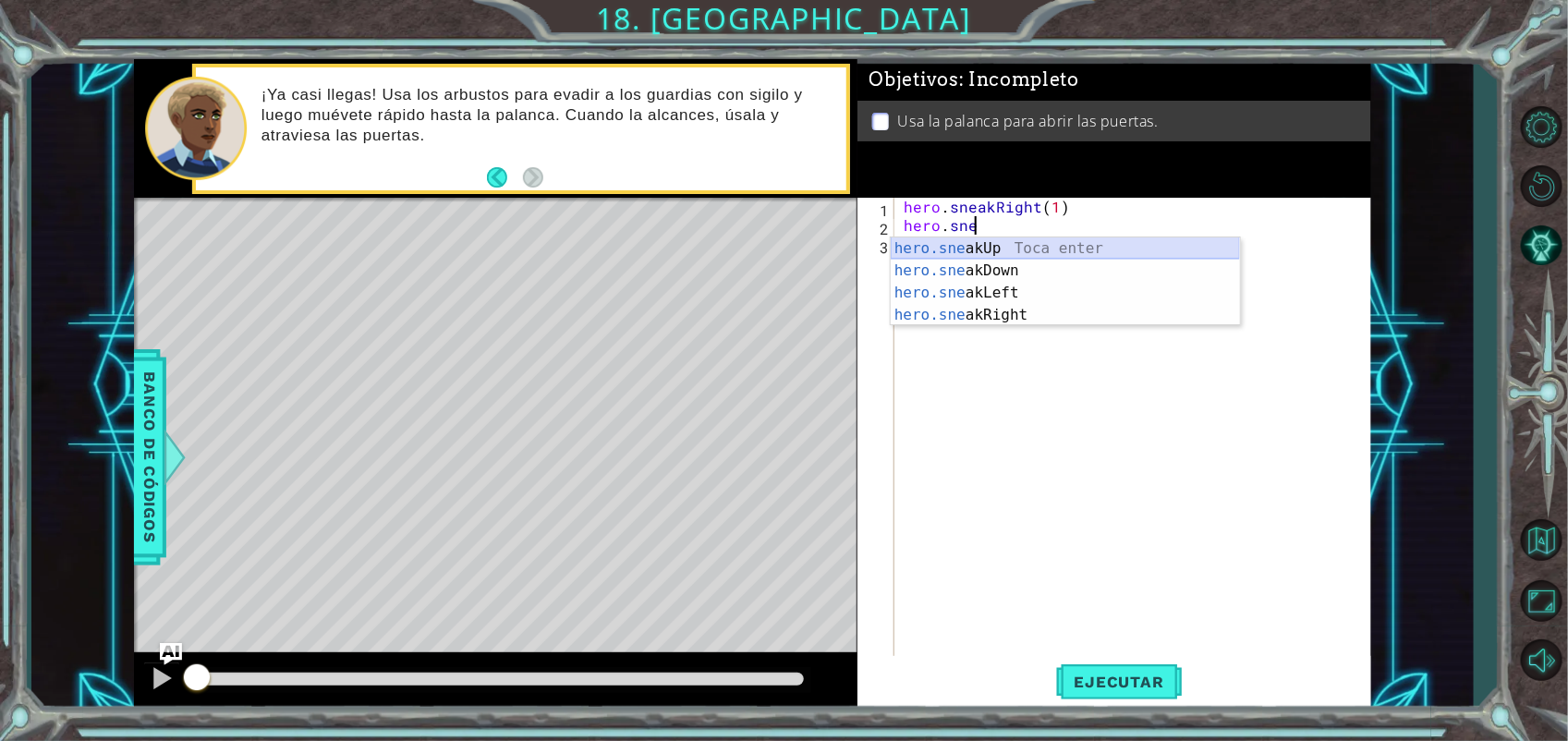
click at [1005, 254] on div "hero.sne akUp Toca enter hero.sne akDown Toca enter hero.sne akLeft Toca enter …" at bounding box center [1065, 304] width 350 height 133
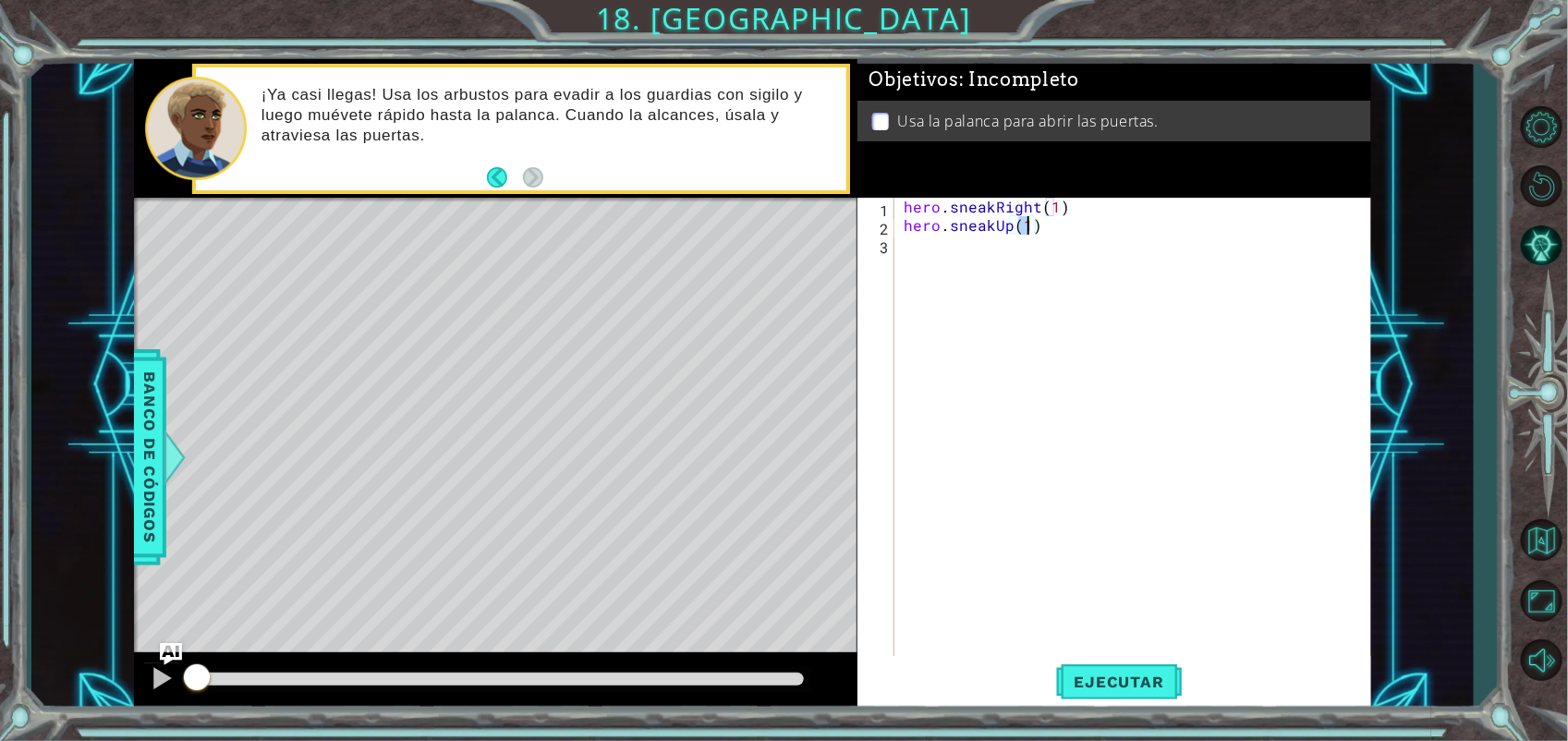
type textarea "hero.sneakUp(2)"
click at [1014, 251] on div "hero . sneakRight ( 1 ) hero . sneakUp ( 2 )" at bounding box center [1137, 446] width 475 height 499
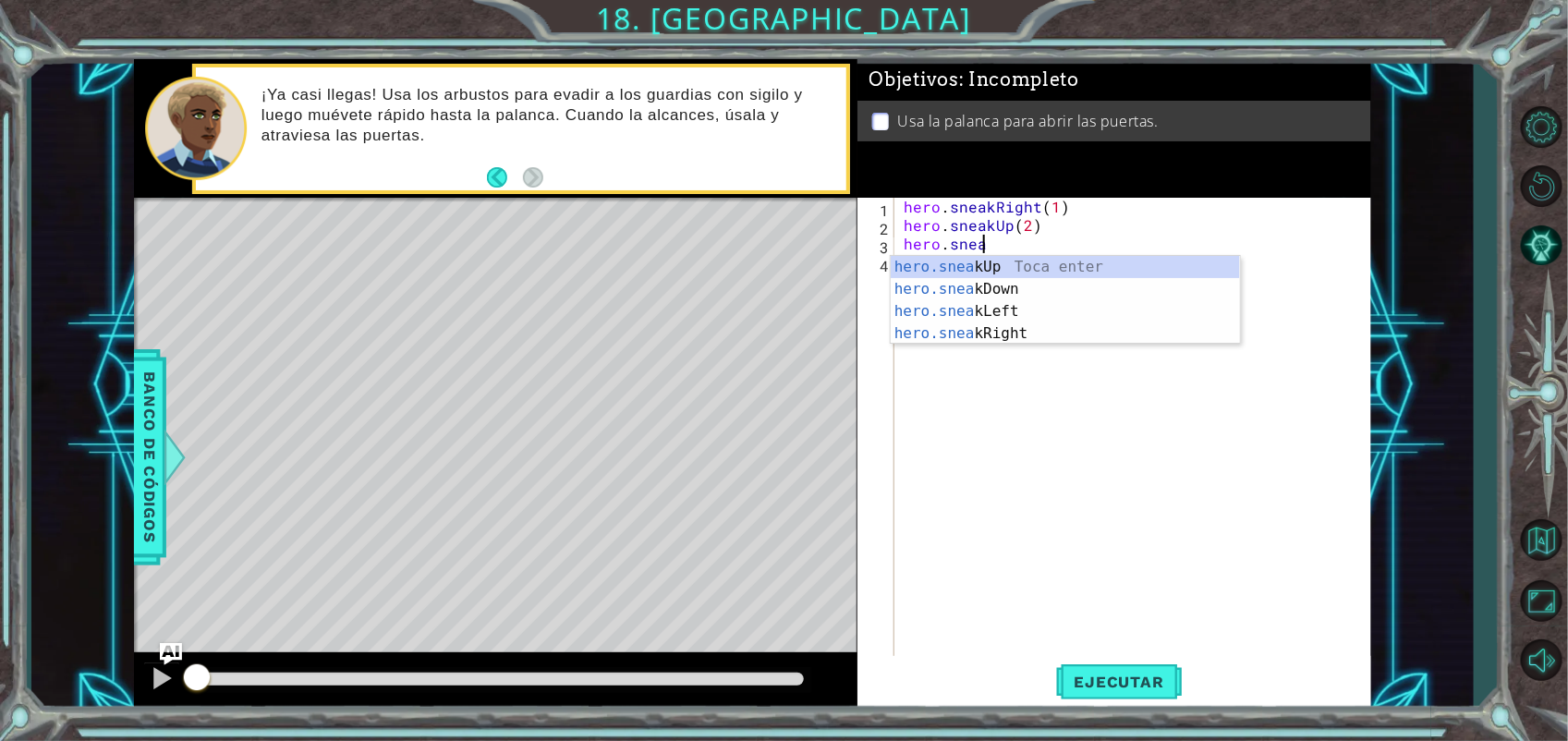
scroll to position [0, 5]
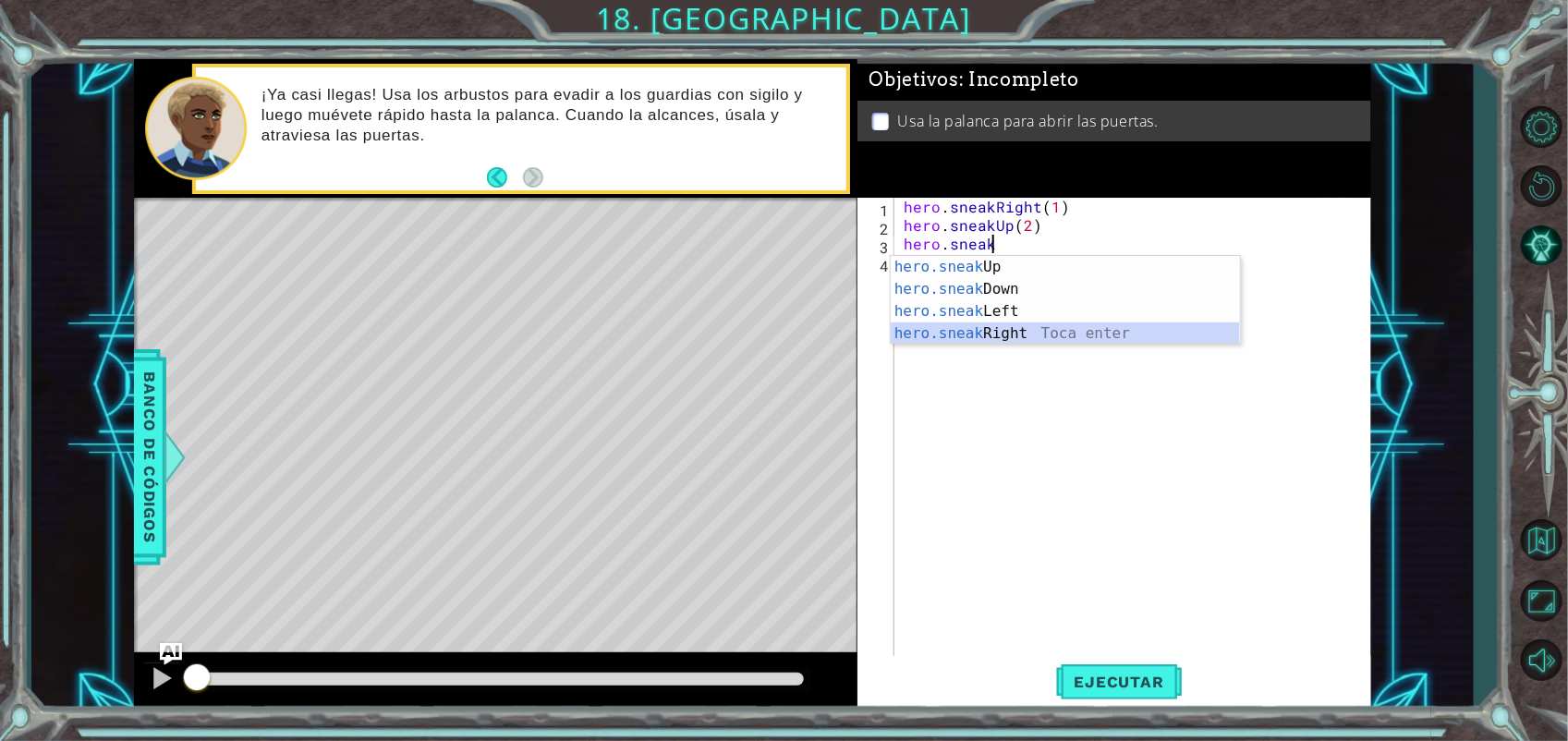
click at [1050, 328] on div "hero.sneak Up Toca enter hero.sneak Down Toca enter hero.sneak Left Toca enter …" at bounding box center [1065, 322] width 350 height 133
type textarea "hero.sneakRight(1)"
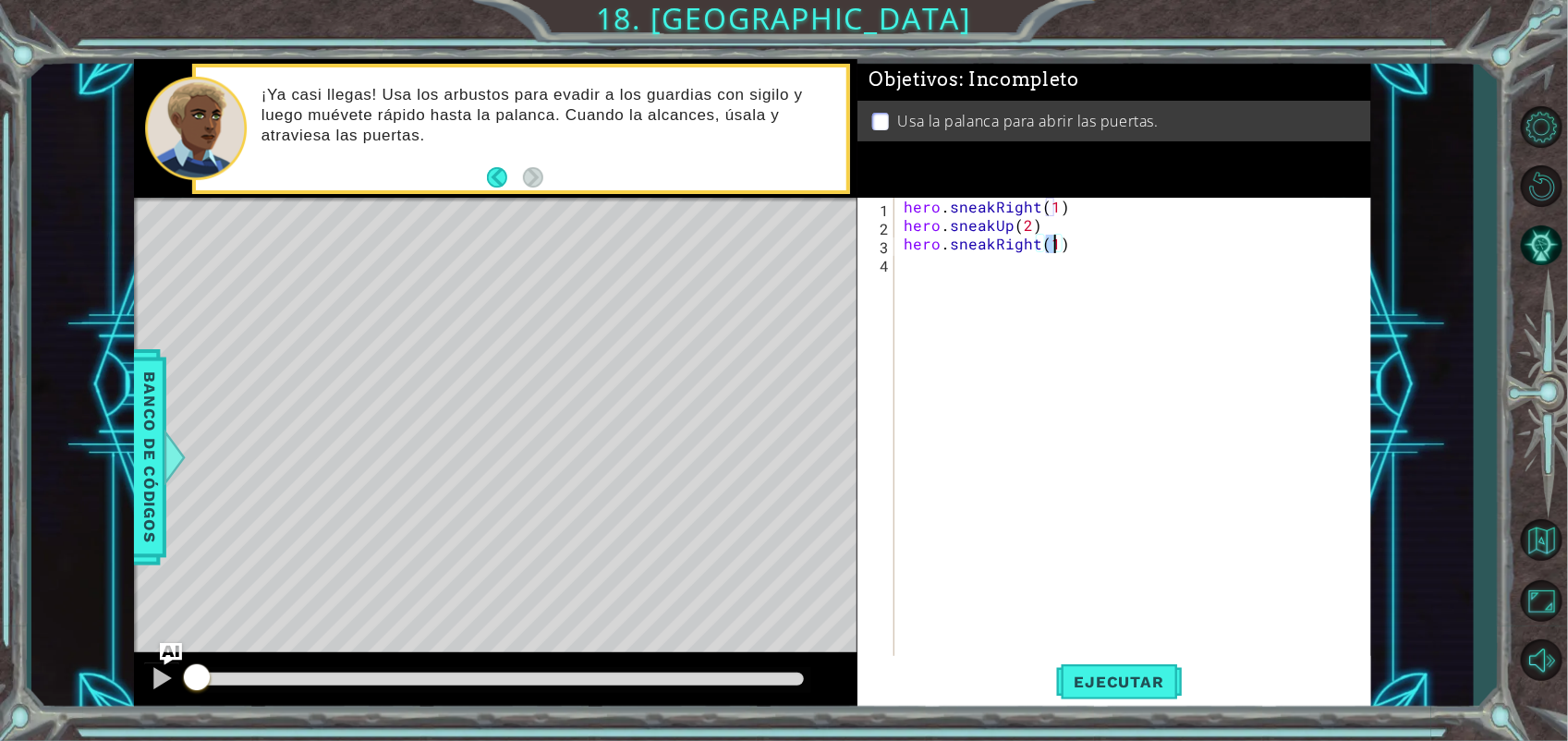
click at [1042, 270] on div "hero . sneakRight ( 1 ) hero . sneakUp ( 2 ) hero . sneakRight ( 1 )" at bounding box center [1137, 446] width 475 height 499
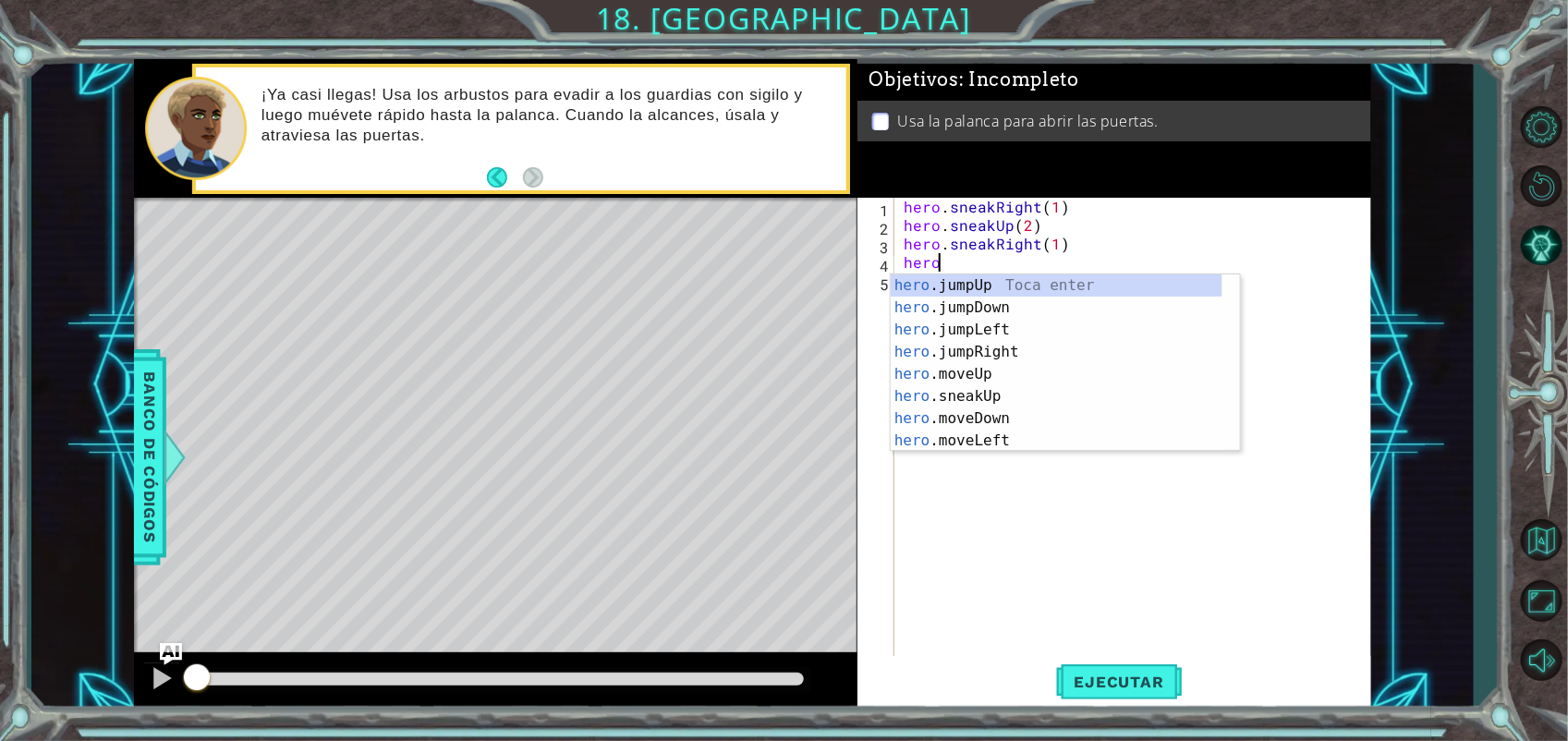
scroll to position [0, 1]
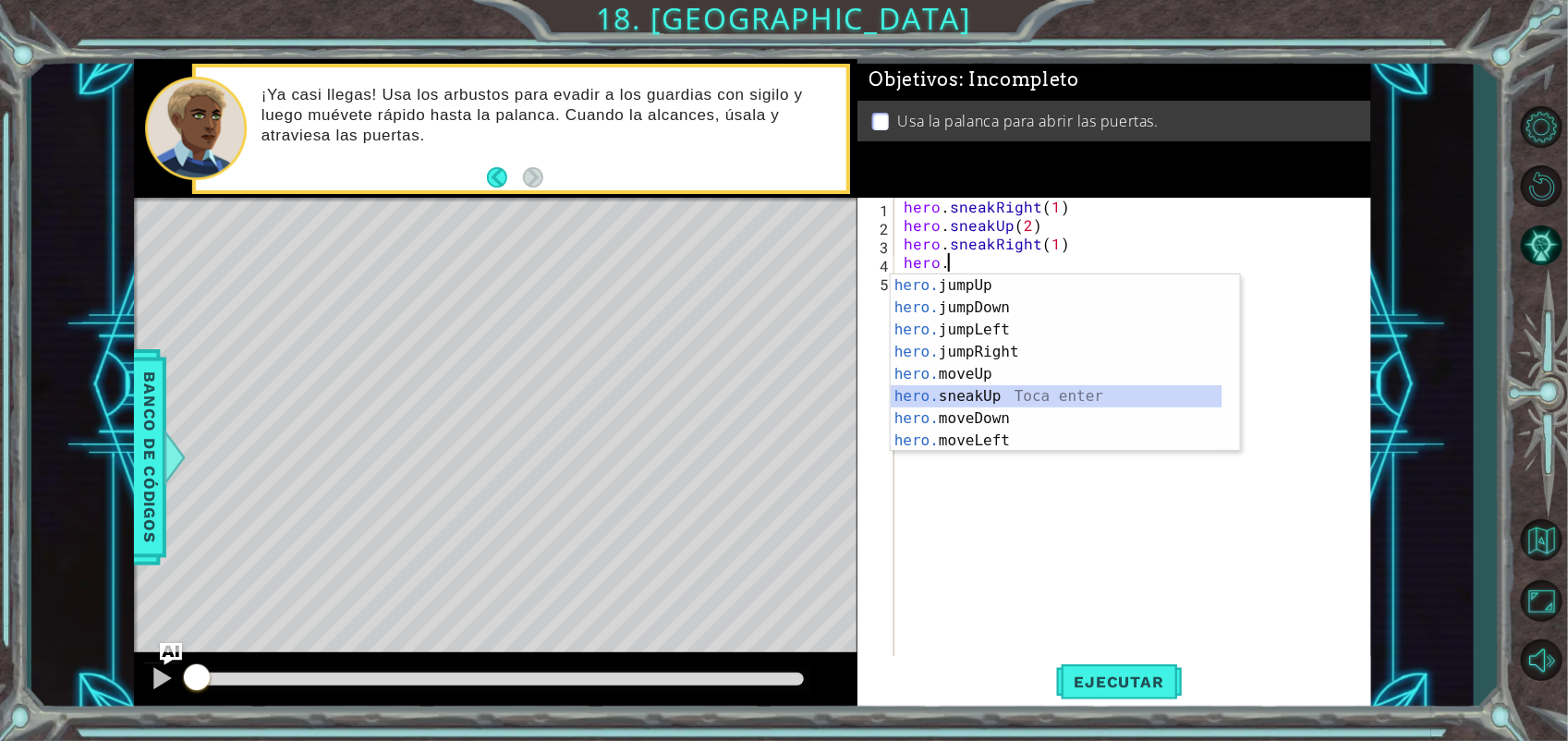
click at [1035, 389] on div "hero. jumpUp Toca enter hero. jumpDown Toca enter hero. jumpLeft Toca enter her…" at bounding box center [1056, 385] width 332 height 222
type textarea "hero.sneakUp(1)"
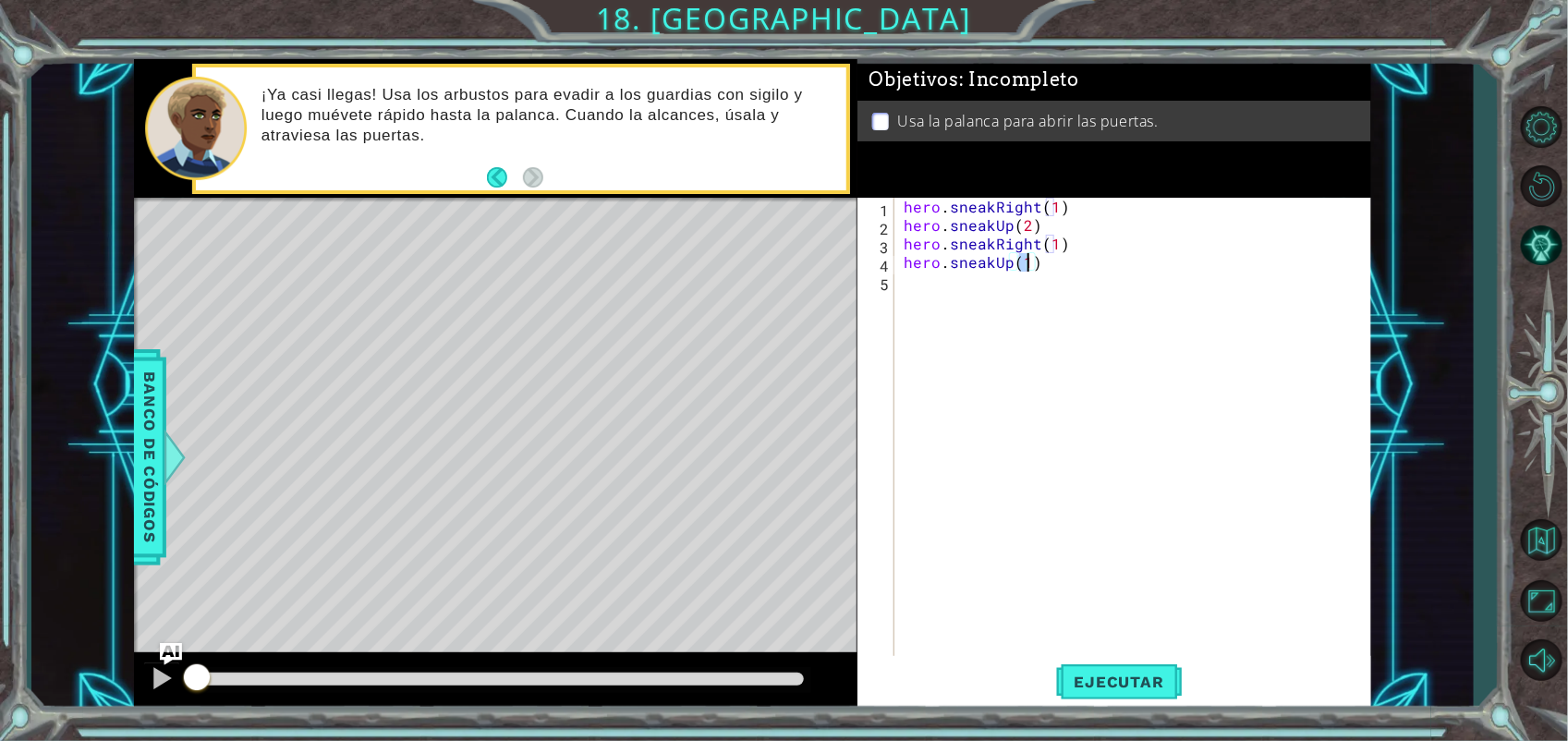
click at [1007, 280] on div "hero . sneakRight ( 1 ) hero . sneakUp ( 2 ) hero . sneakRight ( 1 ) hero . sne…" at bounding box center [1137, 446] width 475 height 499
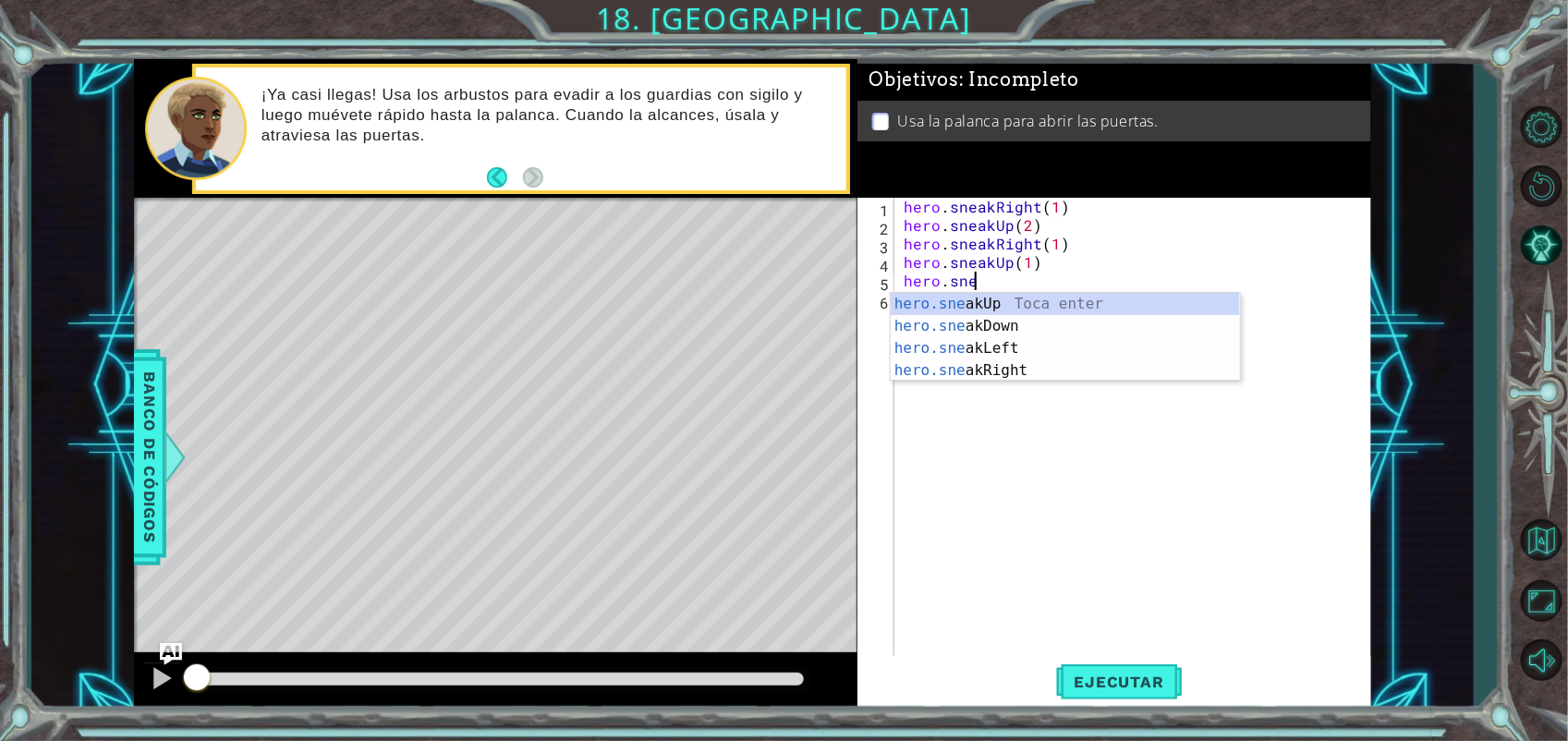
scroll to position [0, 5]
click at [1013, 365] on div "hero.sneak Up Toca enter hero.sneak Down Toca enter hero.sneak Left Toca enter …" at bounding box center [1065, 359] width 350 height 133
type textarea "hero.sneakRight(1)"
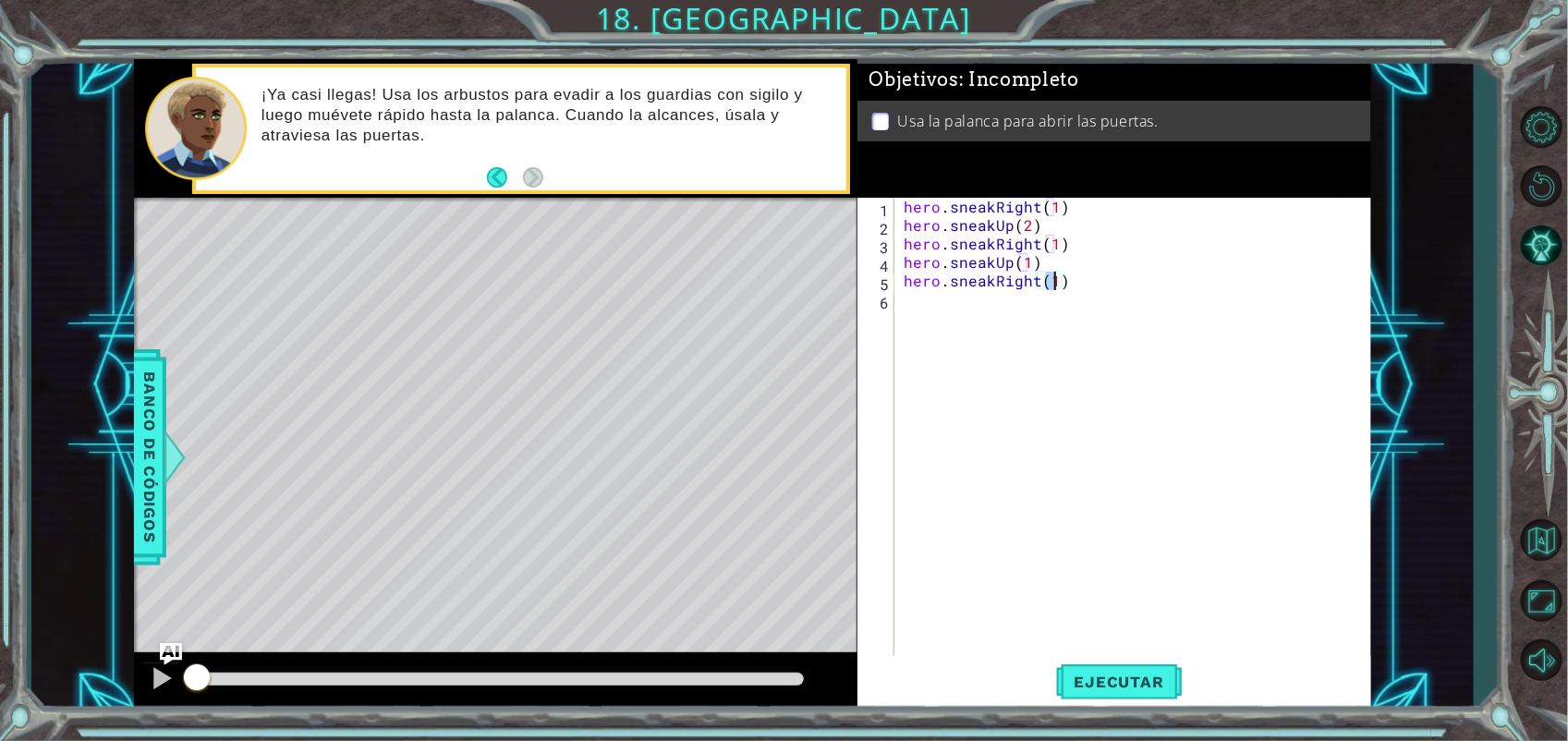
click at [982, 310] on div "hero . sneakRight ( 1 ) hero . sneakUp ( 2 ) hero . sneakRight ( 1 ) hero . sne…" at bounding box center [1137, 446] width 475 height 499
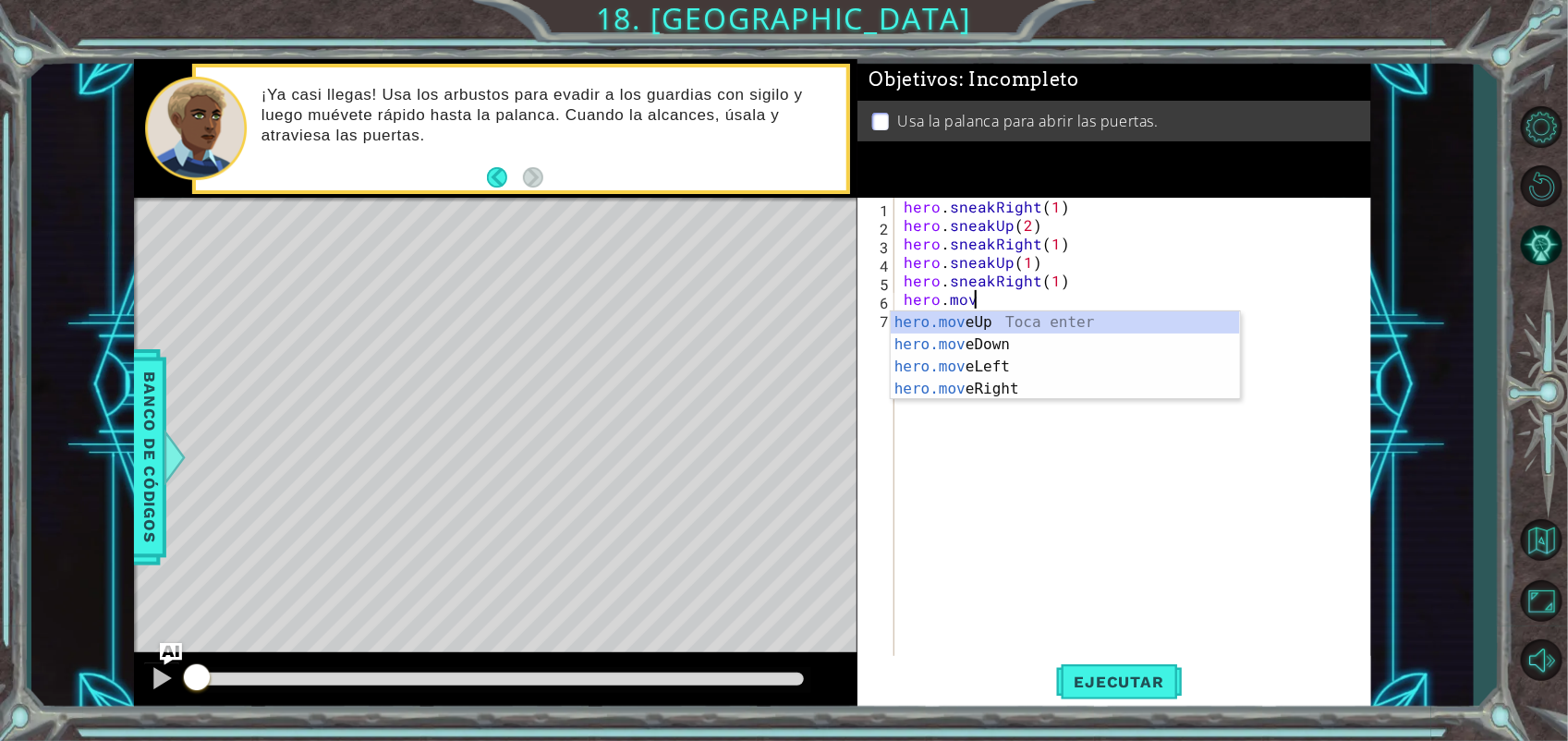
scroll to position [0, 3]
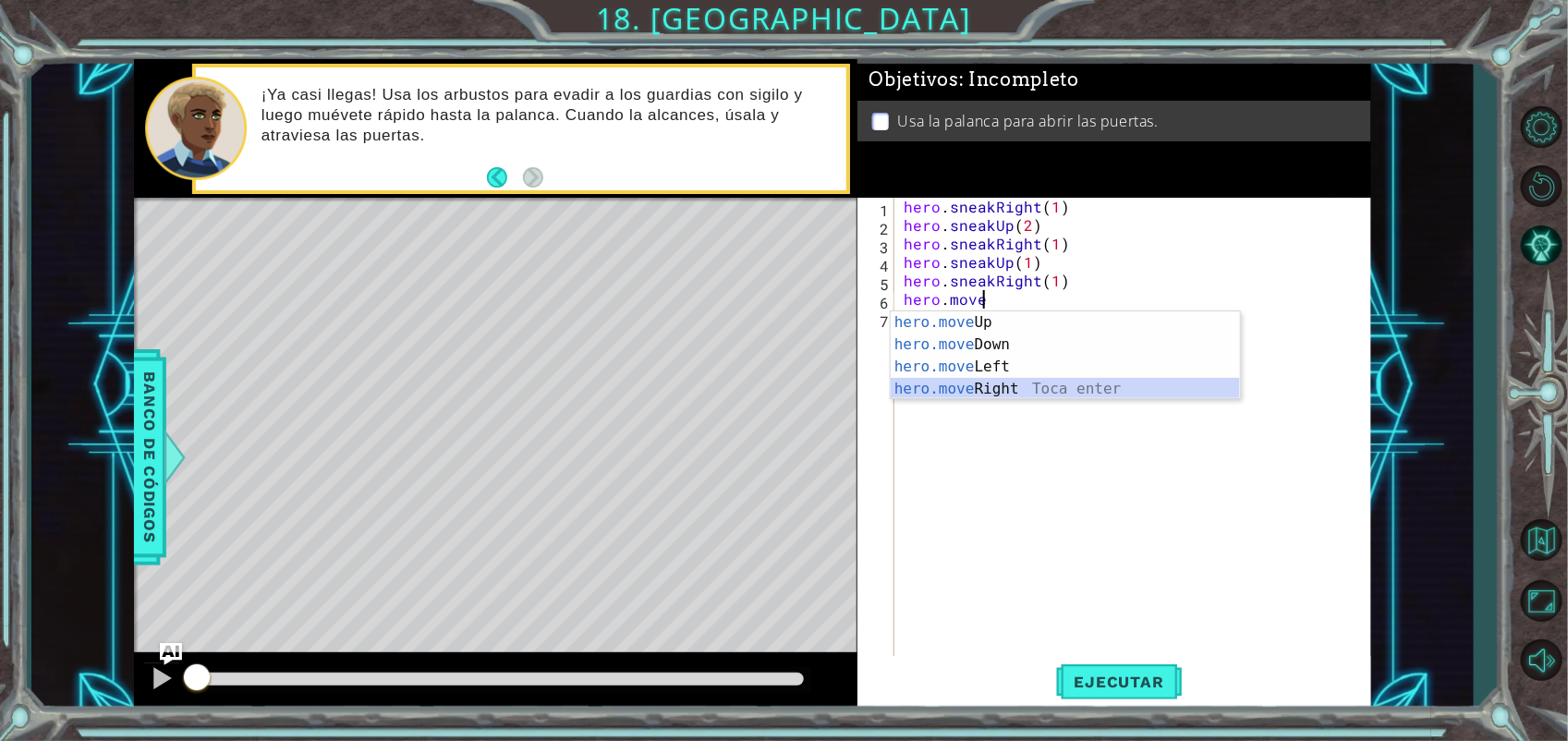
click at [989, 385] on div "hero.move Up Toca enter hero.move Down Toca enter hero.move Left Toca enter her…" at bounding box center [1065, 377] width 350 height 133
type textarea "hero.moveRight(1)"
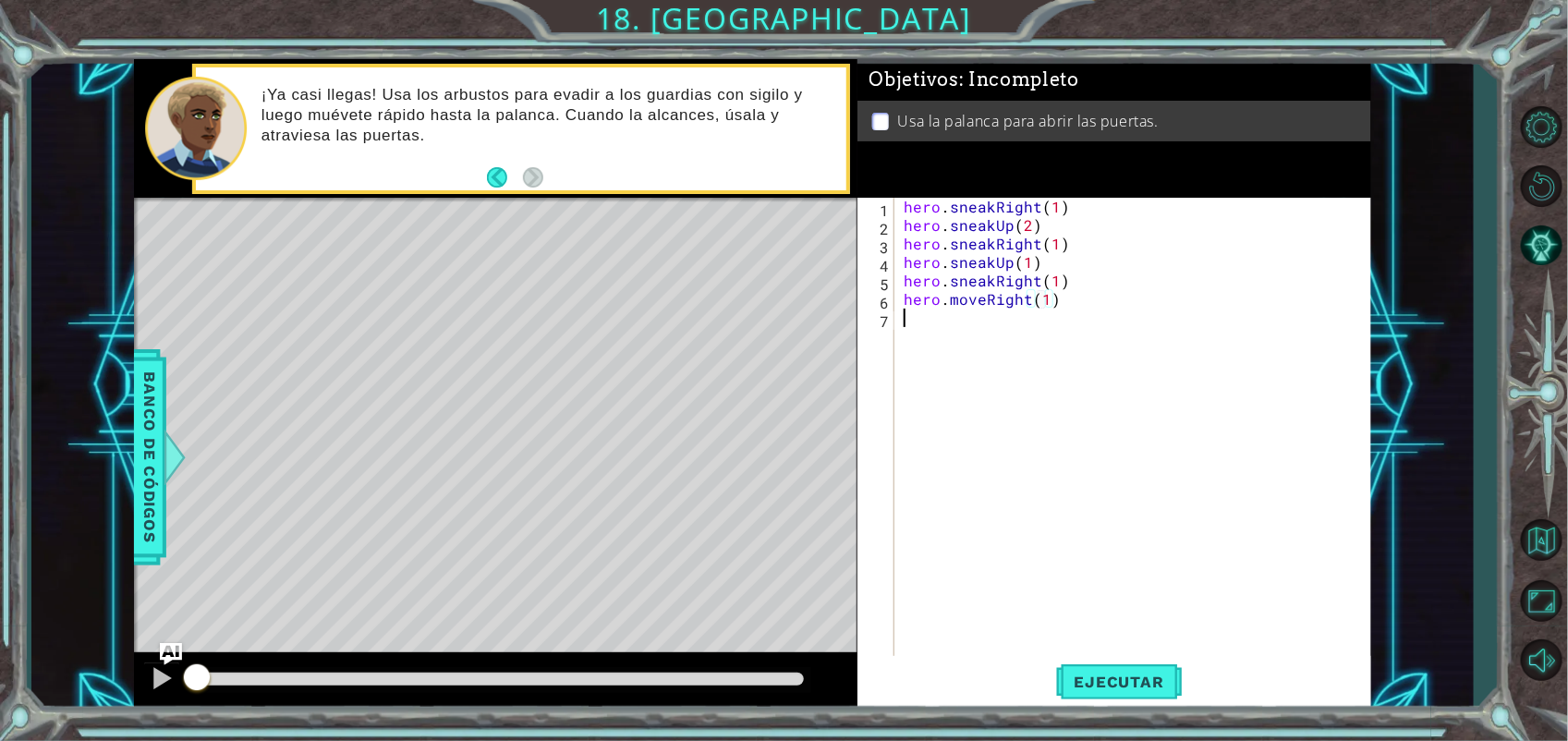
click at [981, 316] on div "hero . sneakRight ( 1 ) hero . sneakUp ( 2 ) hero . sneakRight ( 1 ) hero . sne…" at bounding box center [1137, 446] width 475 height 499
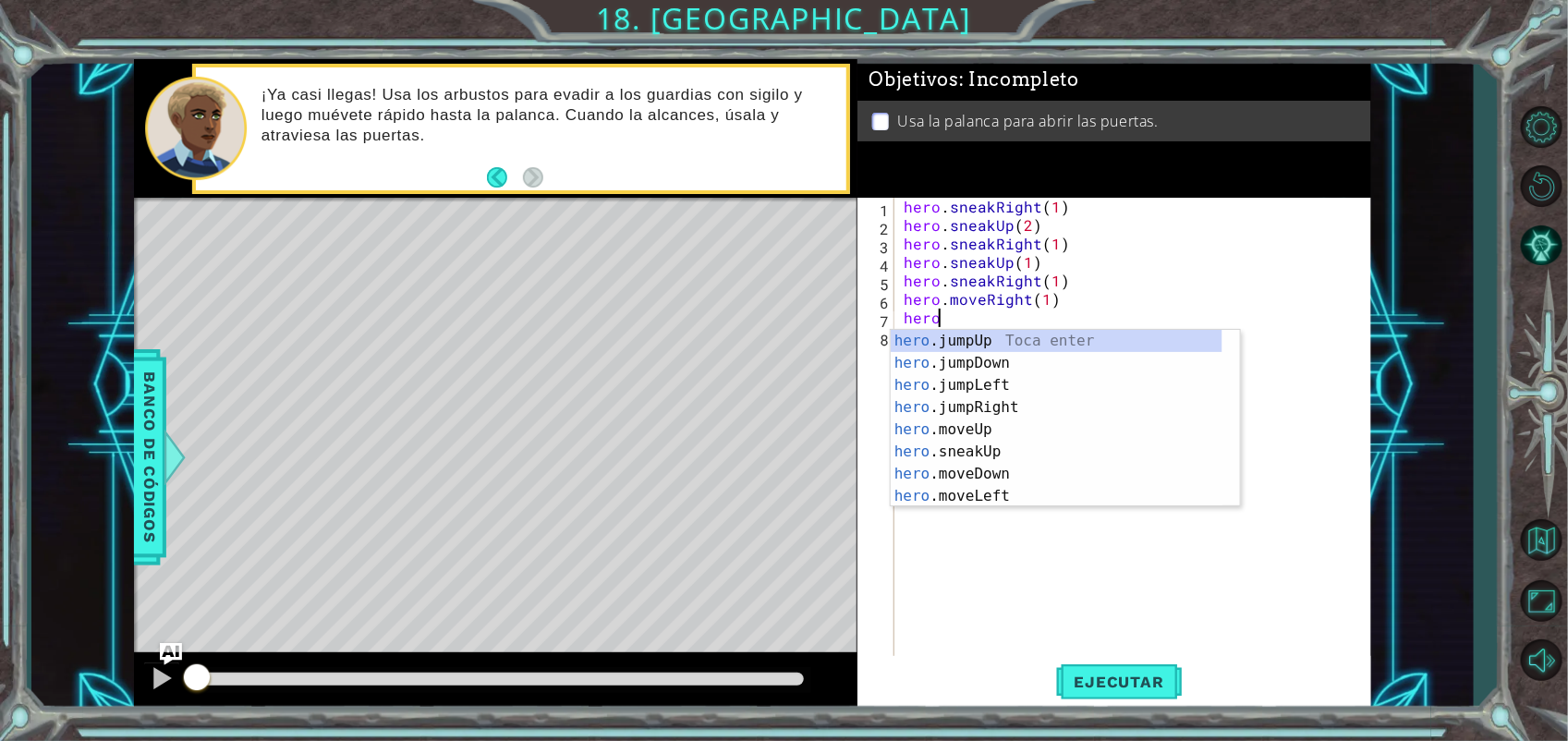
scroll to position [0, 1]
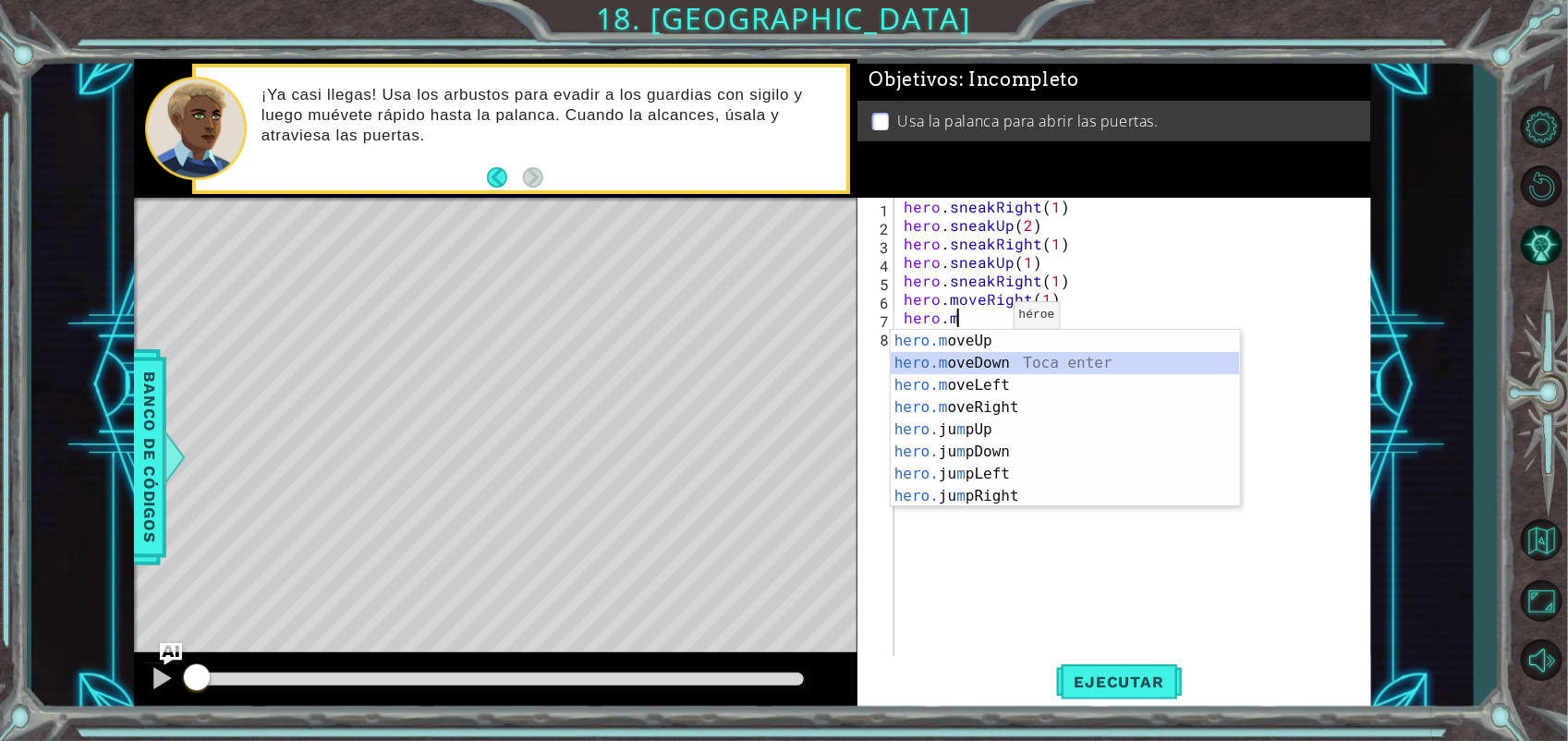
click at [986, 361] on div "hero.m oveUp Toca enter hero.m oveDown Toca enter hero.m oveLeft Toca enter her…" at bounding box center [1065, 441] width 350 height 222
type textarea "hero.moveDown(1)"
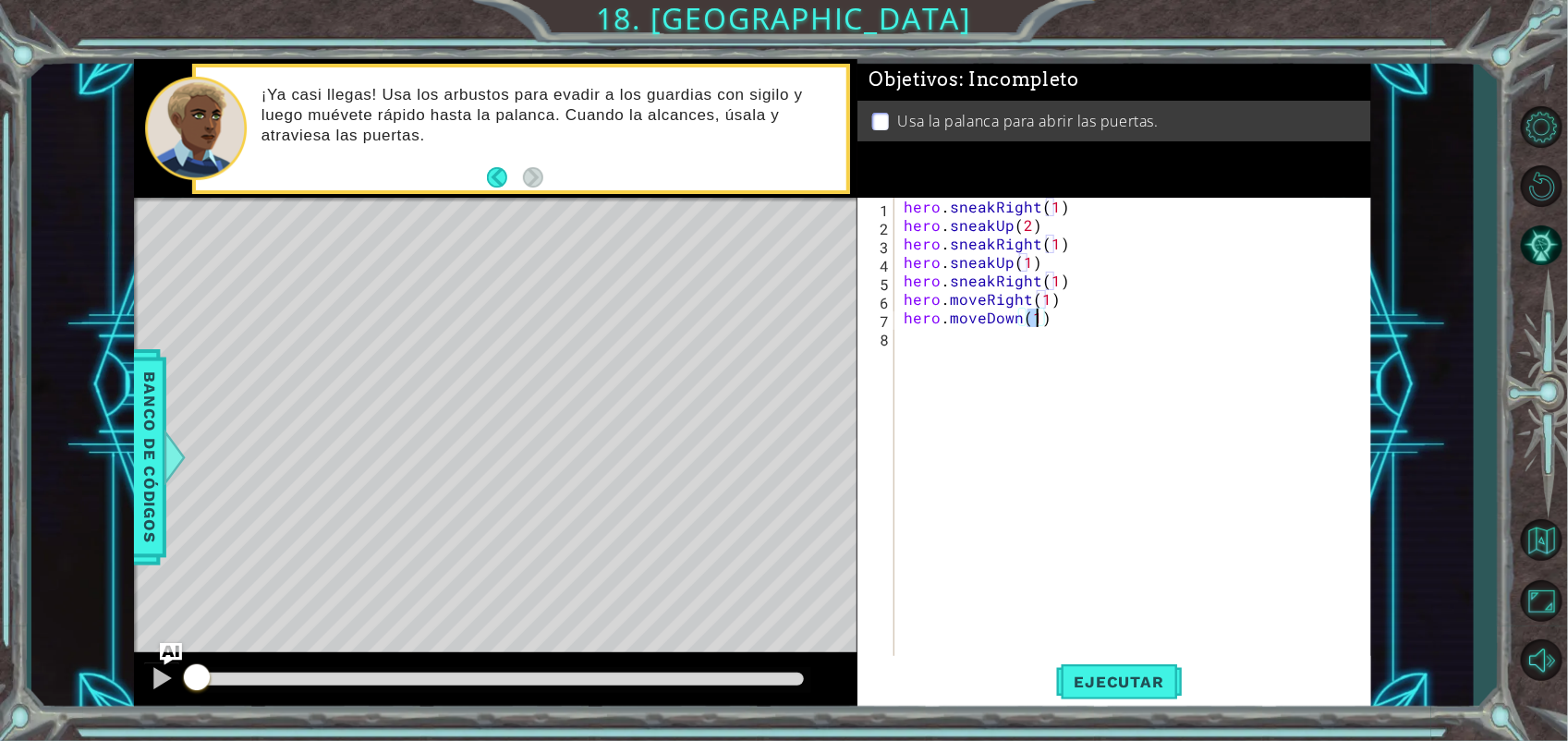
click at [966, 347] on div "hero . sneakRight ( 1 ) hero . sneakUp ( 2 ) hero . sneakRight ( 1 ) hero . sne…" at bounding box center [1137, 446] width 475 height 499
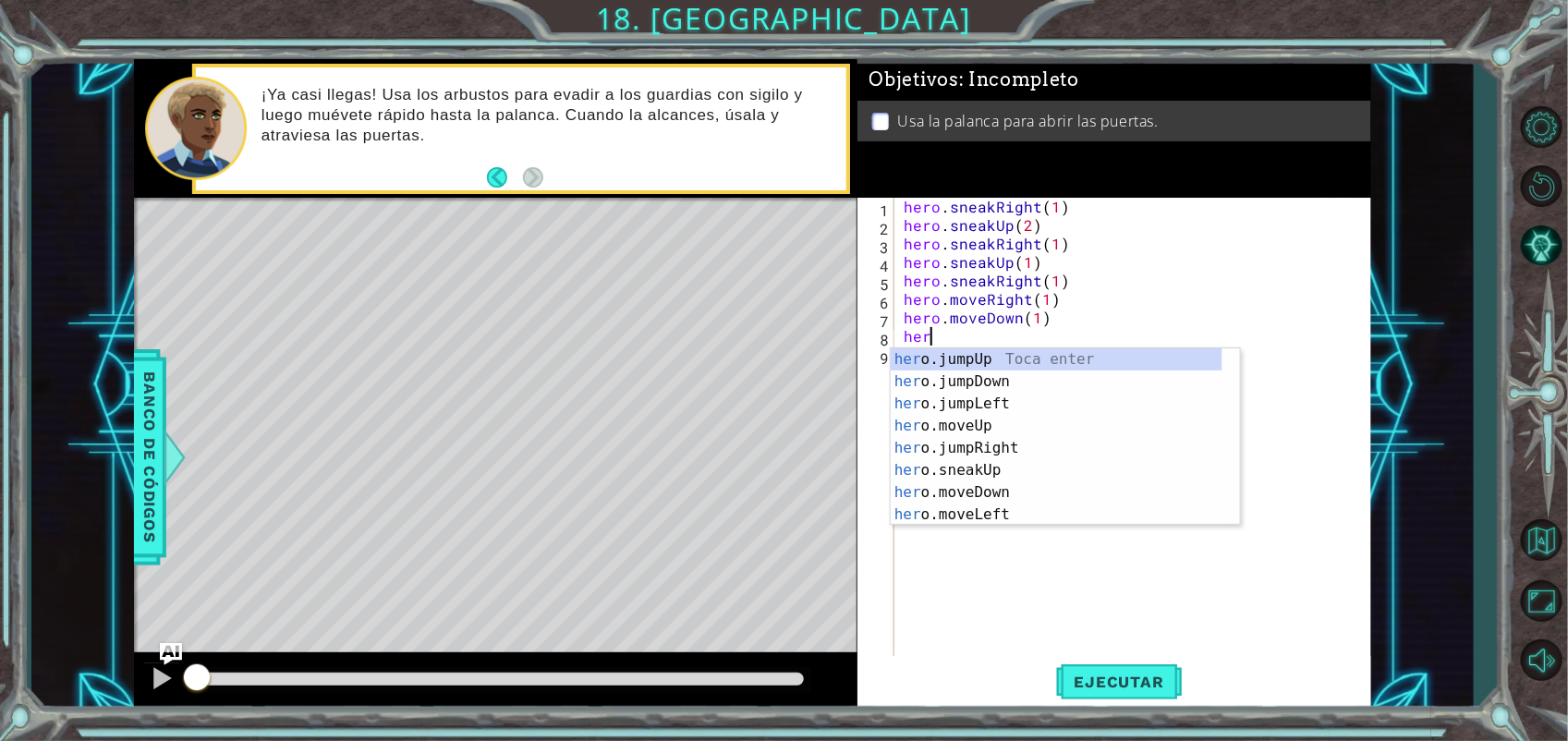
type textarea "hero"
click at [971, 380] on div "hero .jumpUp Toca enter hero .jumpDown Toca enter hero .jumpLeft Toca enter her…" at bounding box center [1056, 460] width 332 height 222
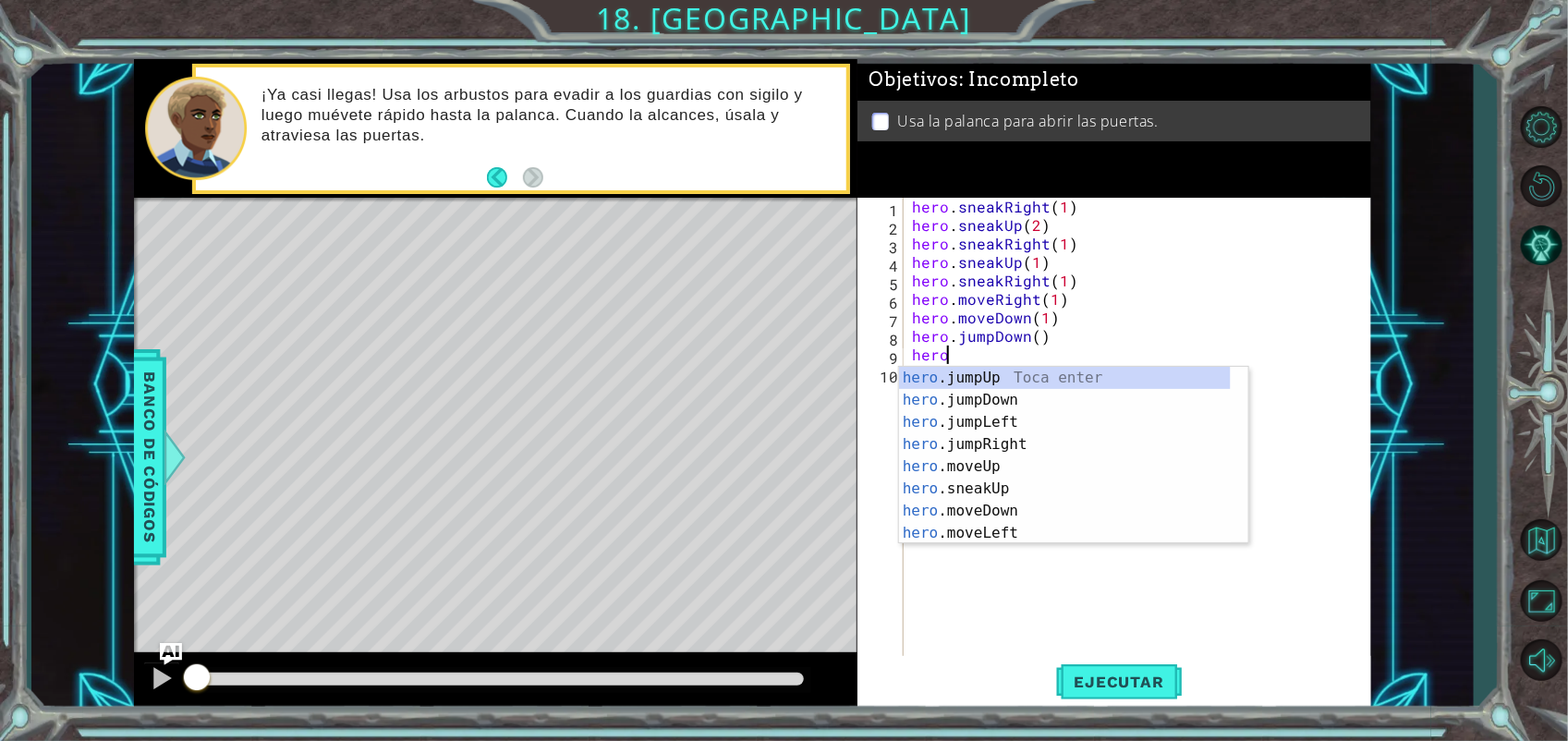
scroll to position [0, 1]
click at [1014, 446] on div "hero.m oveUp Toca enter hero.m oveDown Toca enter hero.m oveLeft Toca enter her…" at bounding box center [1073, 477] width 350 height 222
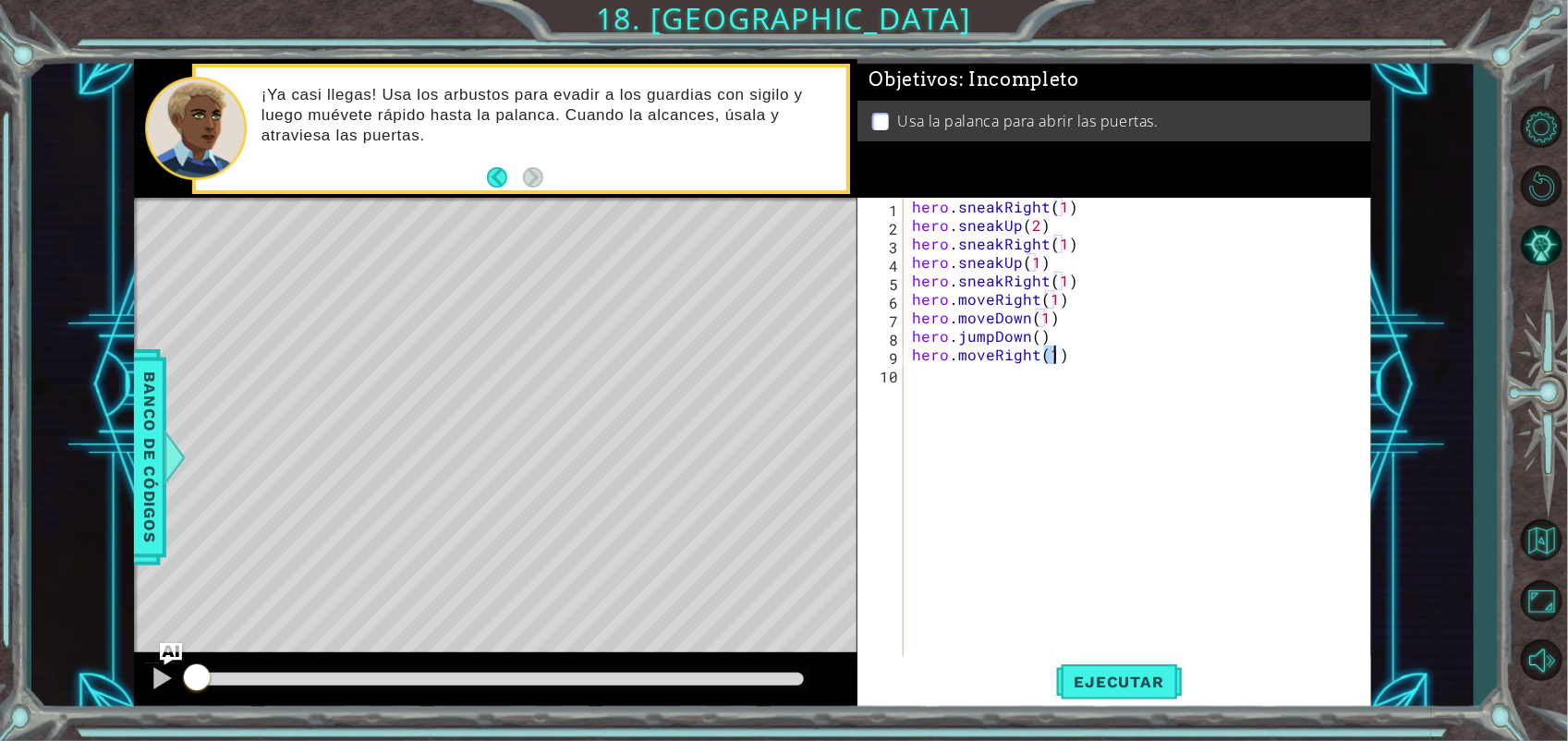
type textarea "hero.moveRight(2)"
click at [1044, 380] on div "hero . sneakRight ( 1 ) hero . sneakUp ( 2 ) hero . sneakRight ( 1 ) hero . sne…" at bounding box center [1141, 446] width 467 height 499
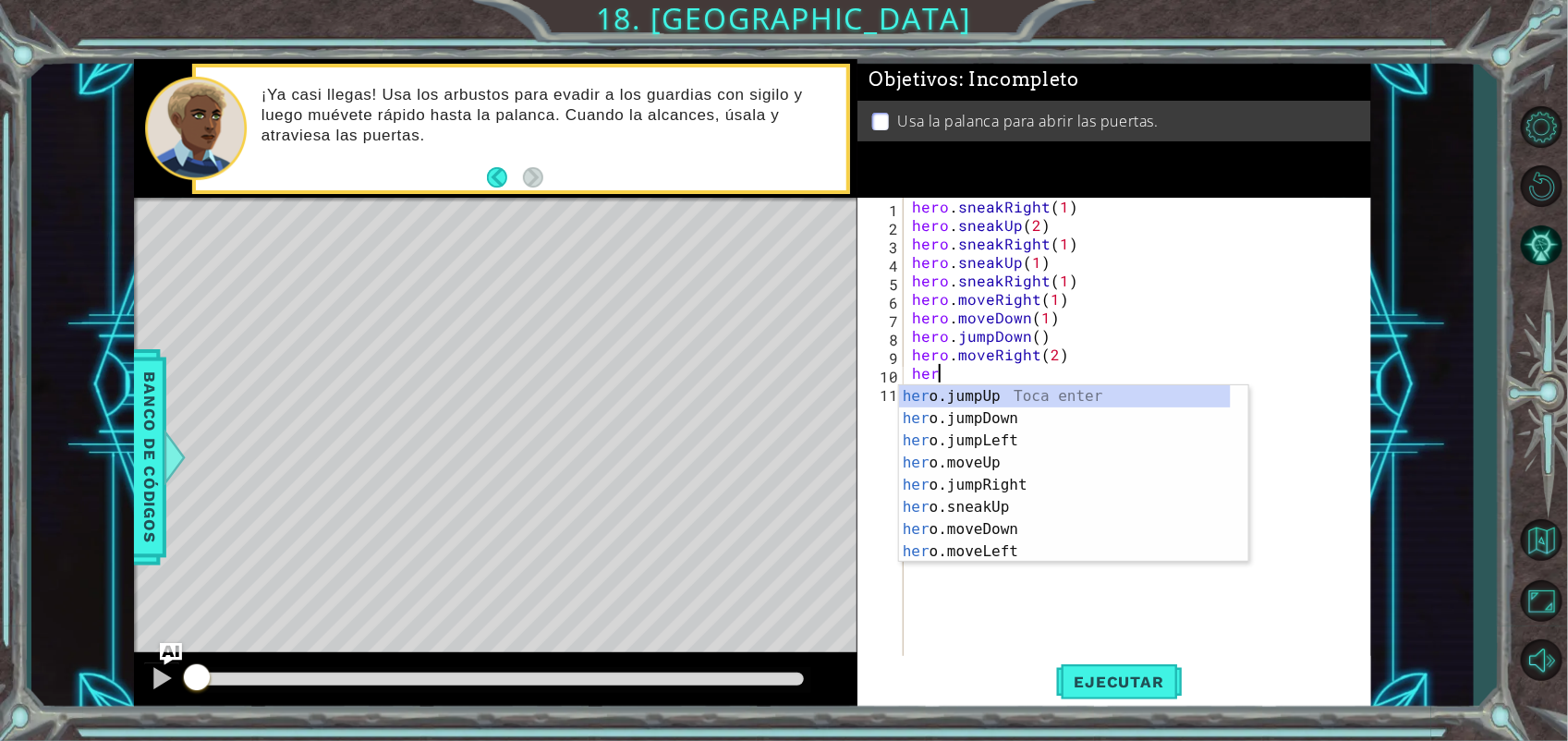
type textarea "hero"
click at [1047, 391] on div "hero .jumpUp Toca enter hero .jumpDown Toca enter hero .jumpLeft Toca enter her…" at bounding box center [1065, 496] width 332 height 222
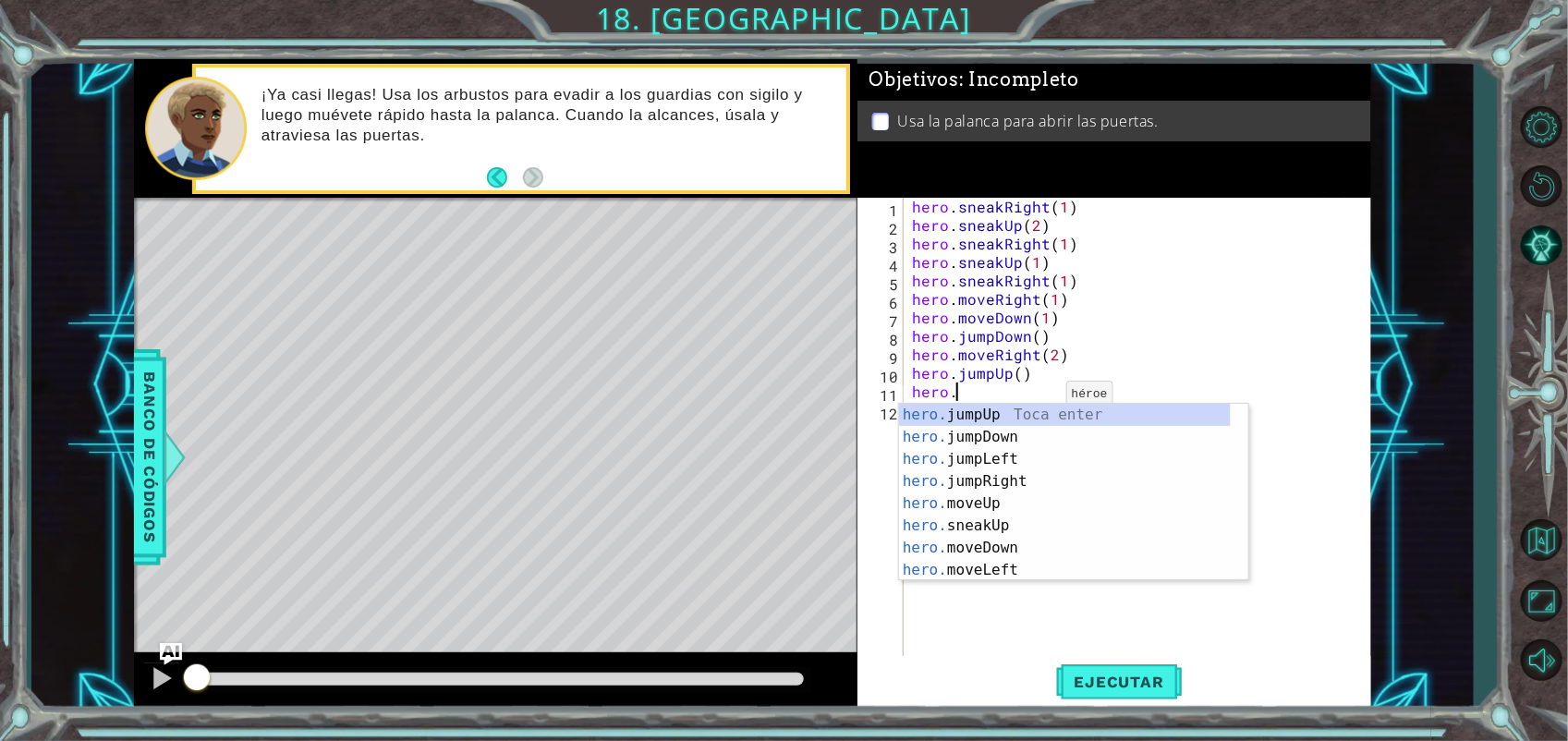
scroll to position [0, 1]
click at [1091, 419] on div "hero.m oveUp Toca enter hero.m oveDown Toca enter hero.m oveLeft Toca enter her…" at bounding box center [1073, 515] width 350 height 222
type textarea "hero.moveUp(1)"
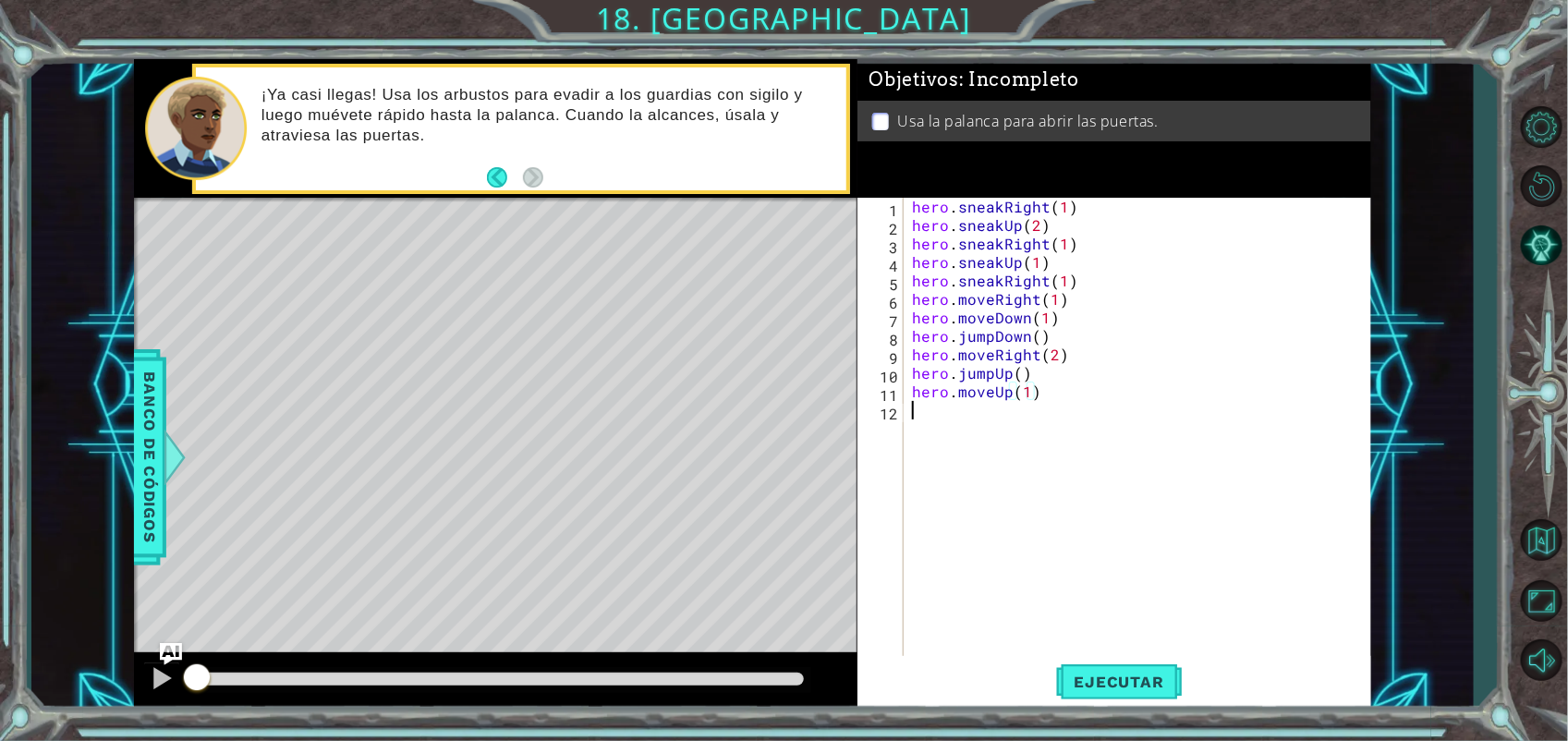
click at [1091, 419] on div "hero . sneakRight ( 1 ) hero . sneakUp ( 2 ) hero . sneakRight ( 1 ) hero . sne…" at bounding box center [1141, 446] width 467 height 499
type textarea "hero.use("lever")"
click at [1077, 671] on button "Ejecutar" at bounding box center [1120, 681] width 127 height 51
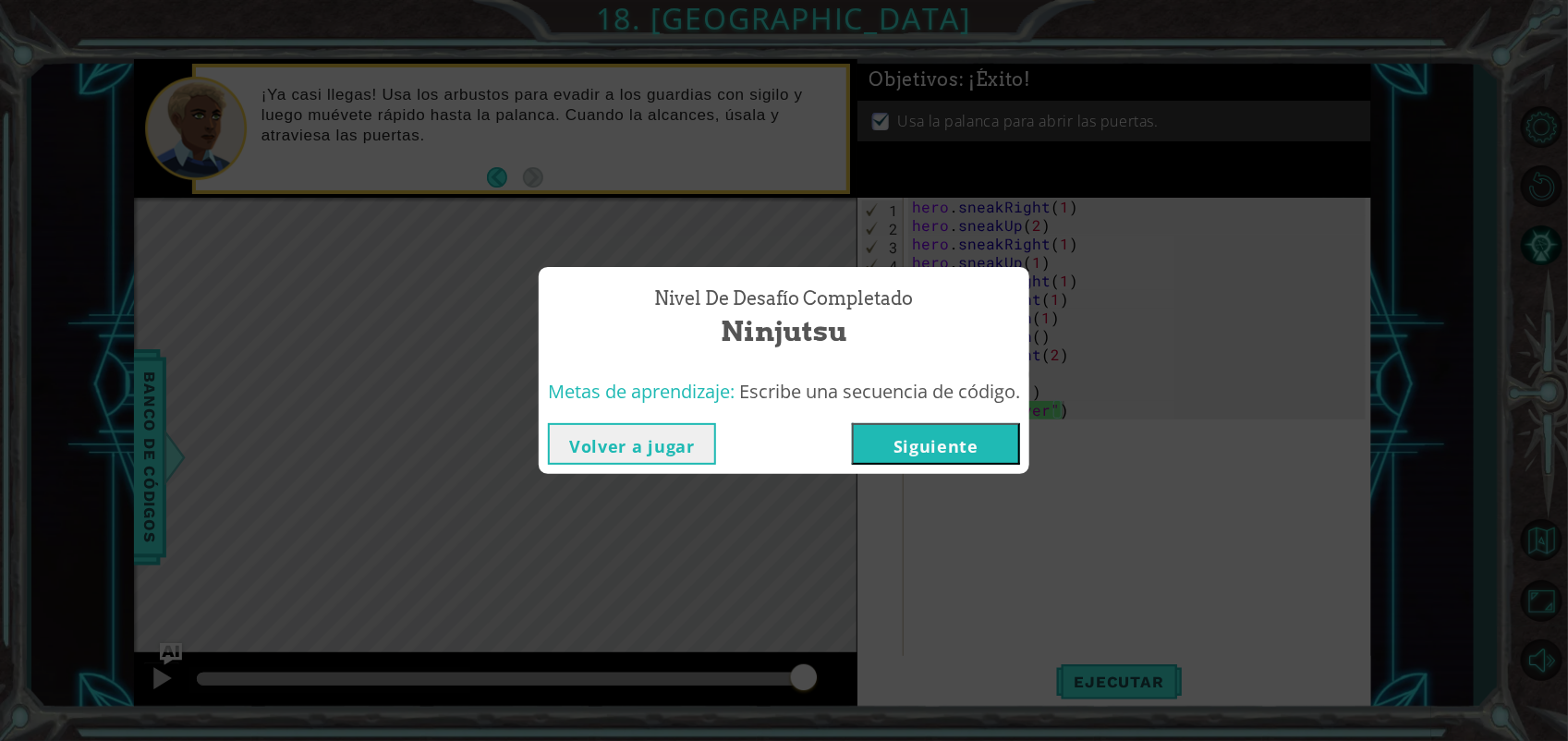
click at [968, 449] on button "Siguiente" at bounding box center [936, 444] width 168 height 42
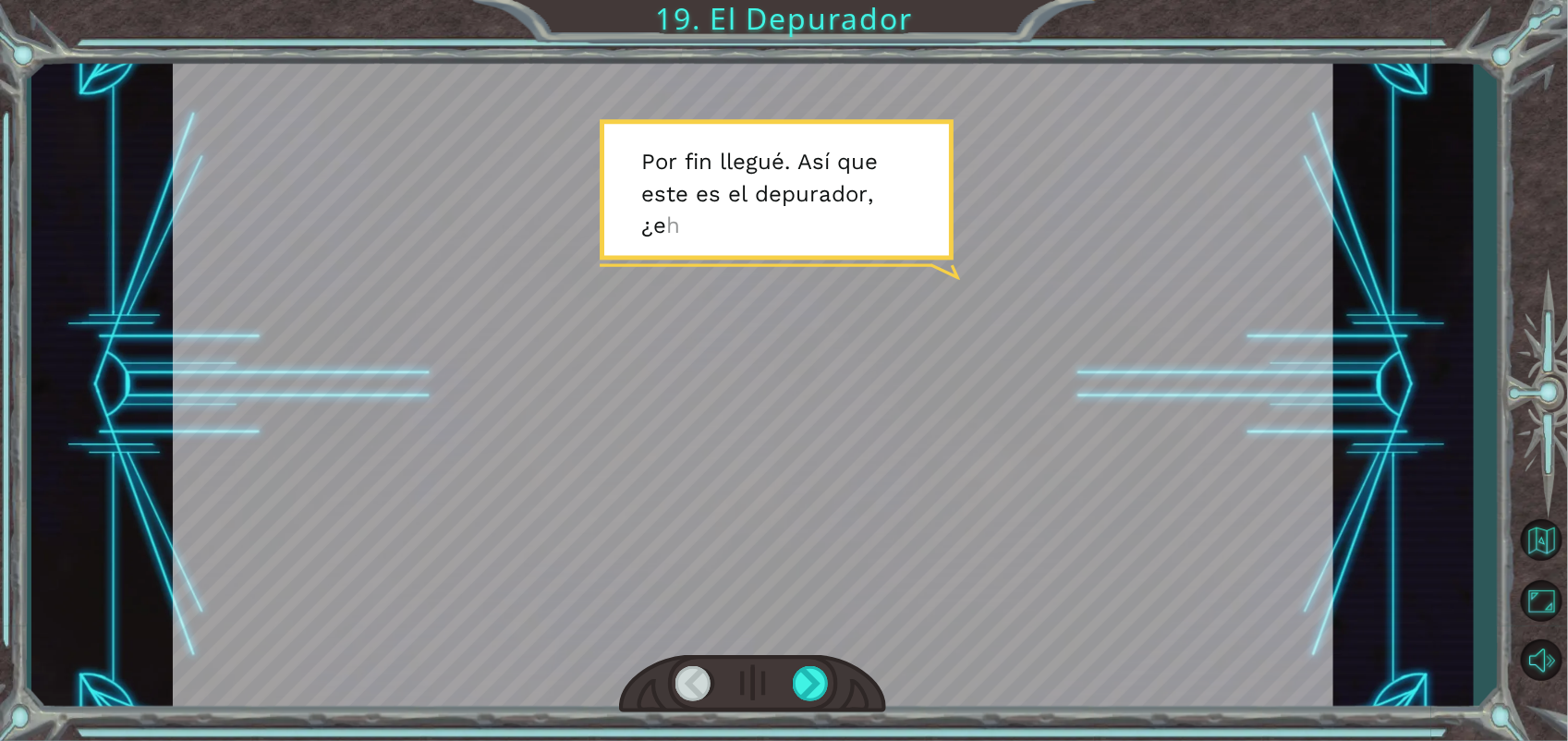
click at [1501, 513] on div "Temporary Text P o r f i n l l e g u é . A s í q u e e s t e e s e l d e p u r …" at bounding box center [784, 370] width 1568 height 741
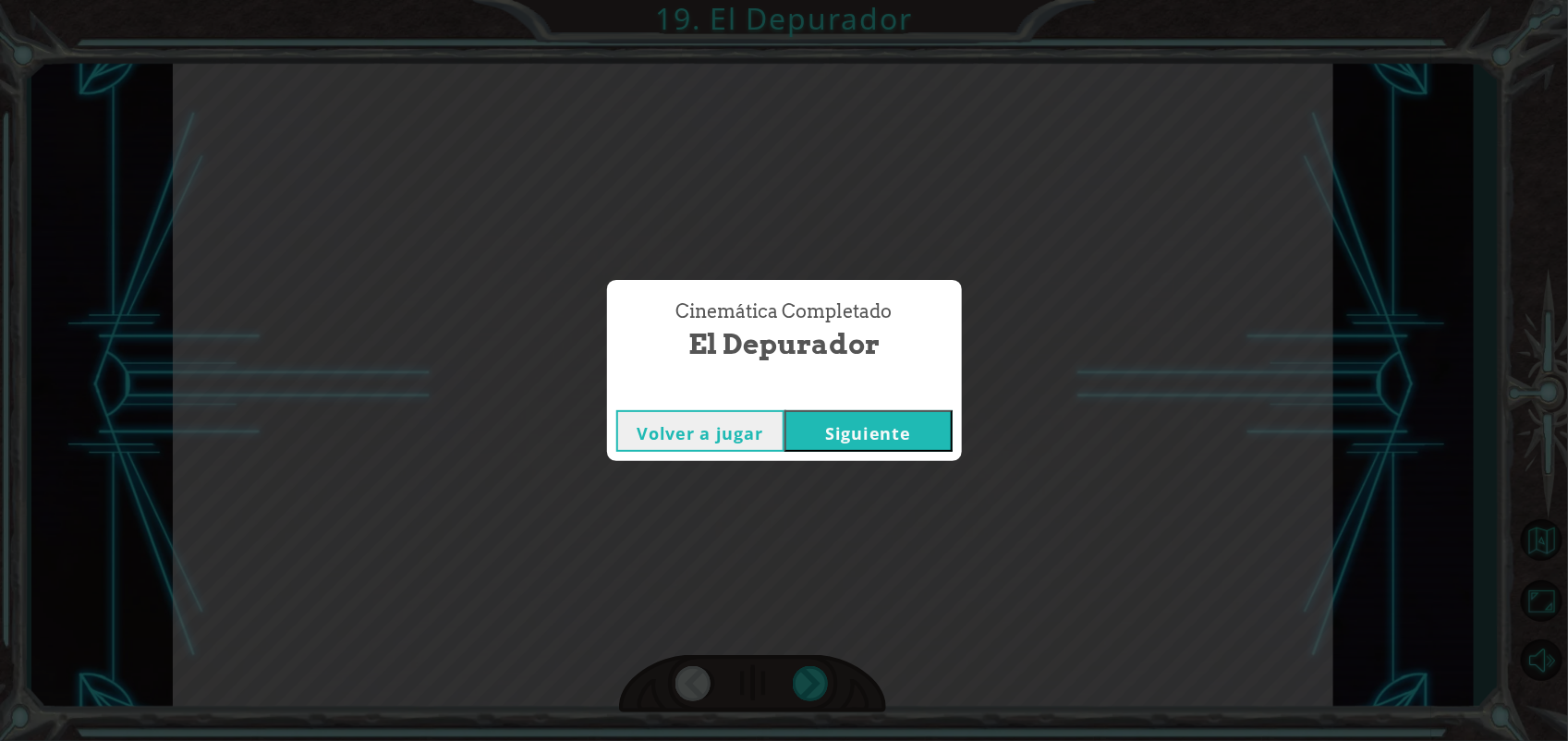
click at [907, 432] on button "Siguiente" at bounding box center [868, 431] width 168 height 42
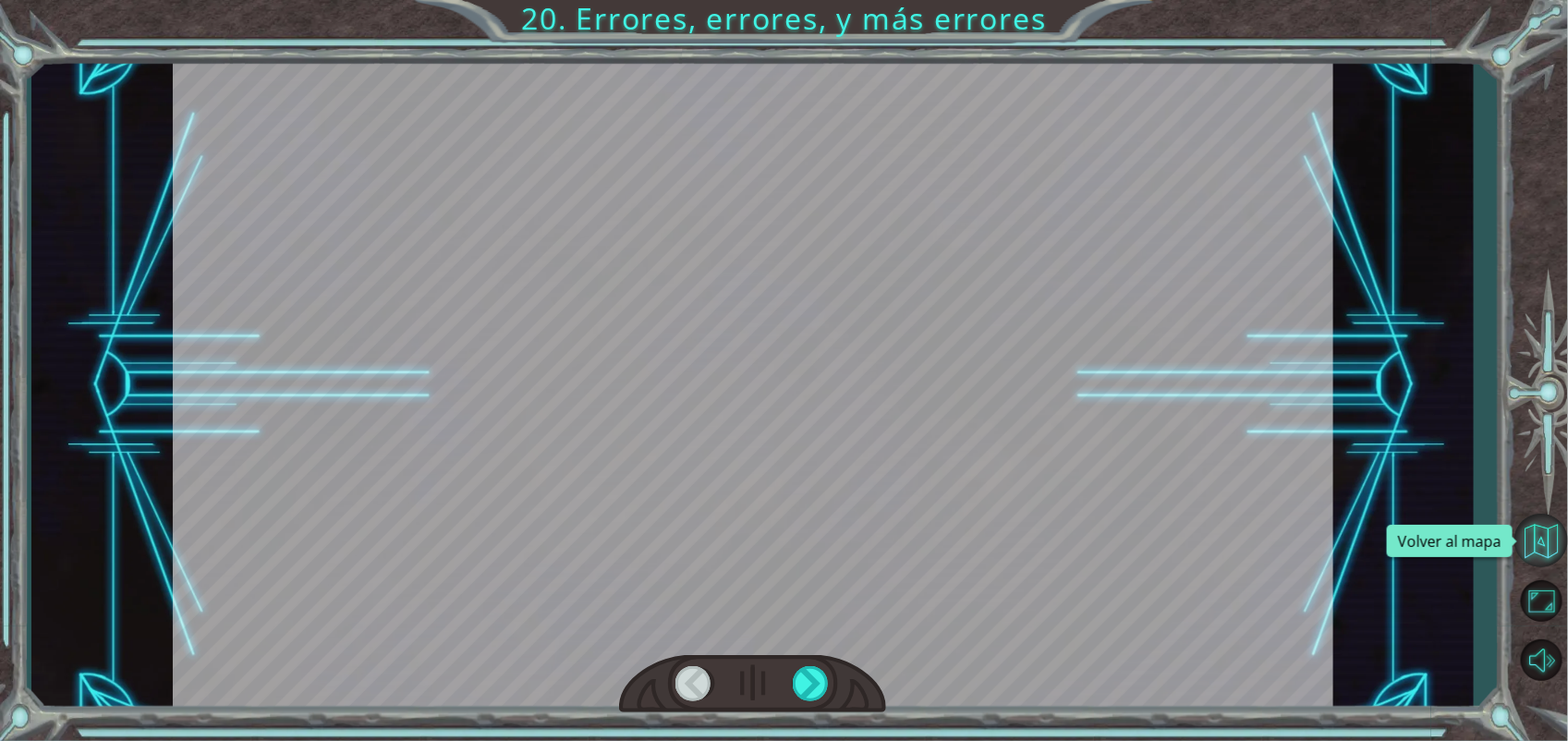
click at [1548, 560] on button "Volver al mapa" at bounding box center [1540, 540] width 53 height 53
